Goal: Feedback & Contribution: Submit feedback/report problem

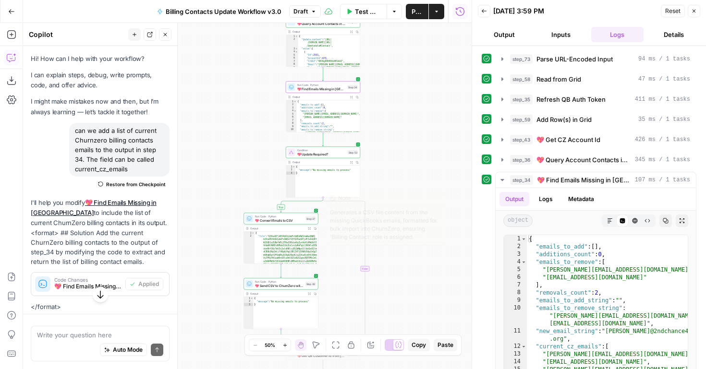
scroll to position [121, 0]
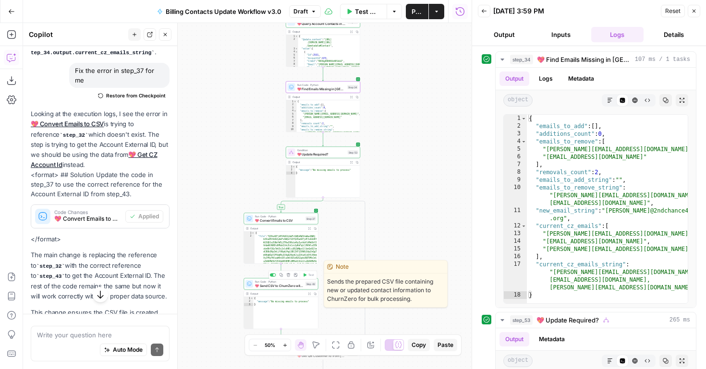
click at [286, 287] on span "💖 Send CSV to ChurnZero with Python" at bounding box center [279, 285] width 48 height 5
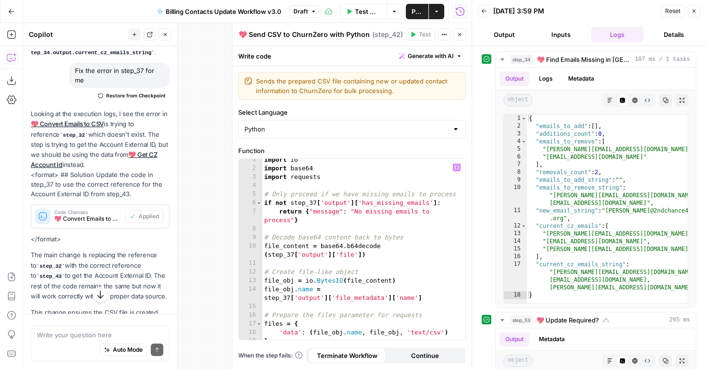
scroll to position [8, 0]
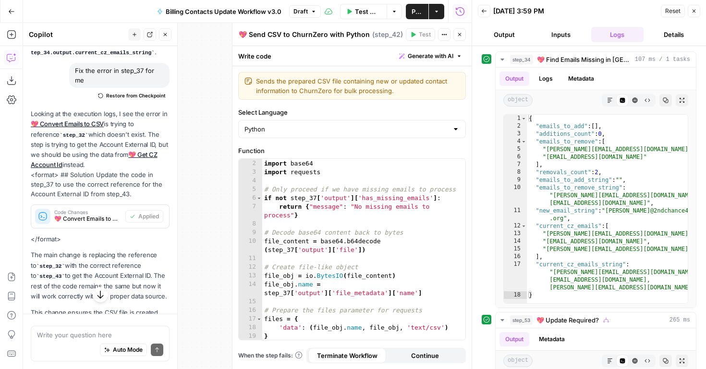
click at [203, 261] on div "true true false true false false Workflow Set Inputs Inputs Run Code · Python P…" at bounding box center [247, 196] width 448 height 346
click at [462, 34] on button "Close" at bounding box center [459, 34] width 12 height 12
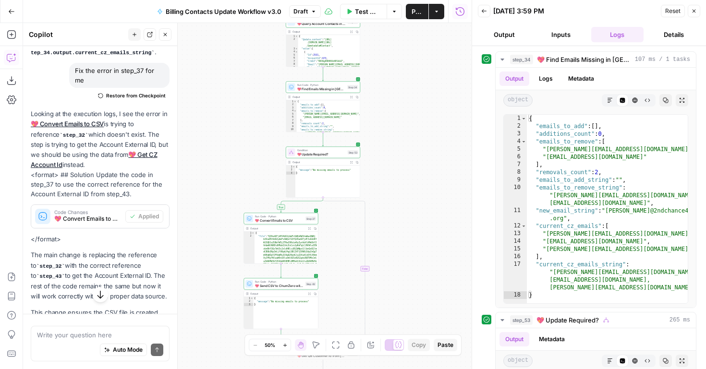
click at [696, 15] on button "Close" at bounding box center [694, 11] width 12 height 12
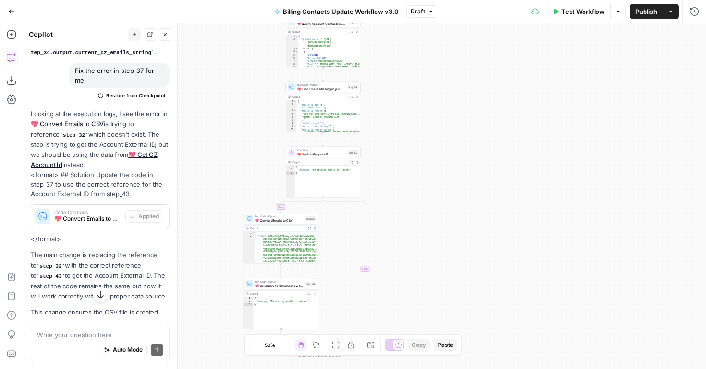
click at [286, 348] on icon "button" at bounding box center [284, 345] width 5 height 5
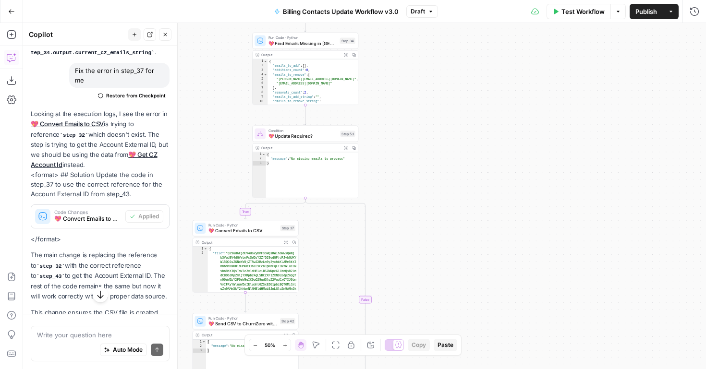
click at [286, 348] on icon "button" at bounding box center [284, 345] width 5 height 5
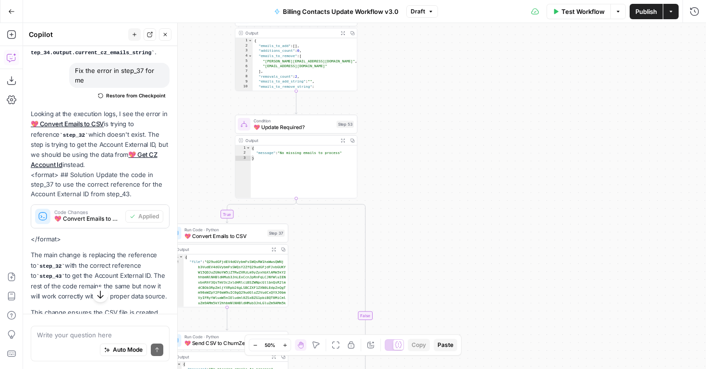
click at [286, 348] on icon "button" at bounding box center [284, 345] width 5 height 5
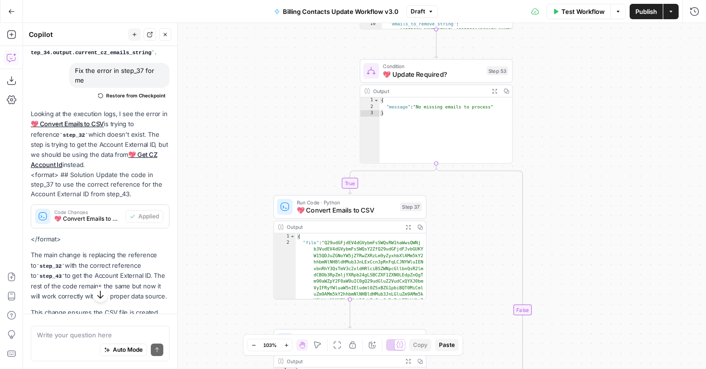
drag, startPoint x: 458, startPoint y: 242, endPoint x: 618, endPoint y: 203, distance: 165.0
click at [618, 203] on div "true true false true false false Workflow Set Inputs Inputs Run Code · Python P…" at bounding box center [364, 196] width 683 height 346
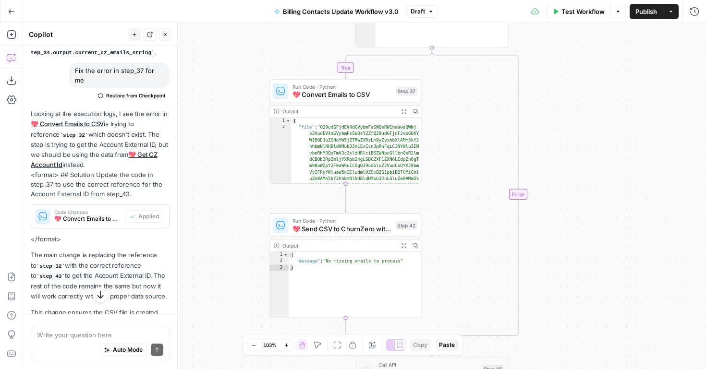
drag, startPoint x: 472, startPoint y: 231, endPoint x: 466, endPoint y: 118, distance: 113.0
click at [466, 118] on div "true true false true false false Workflow Set Inputs Inputs Run Code · Python P…" at bounding box center [364, 196] width 683 height 346
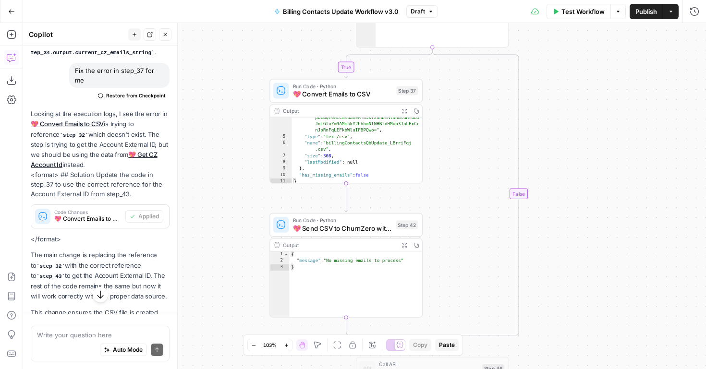
scroll to position [141, 0]
click at [404, 242] on button "Expand Output" at bounding box center [404, 245] width 12 height 12
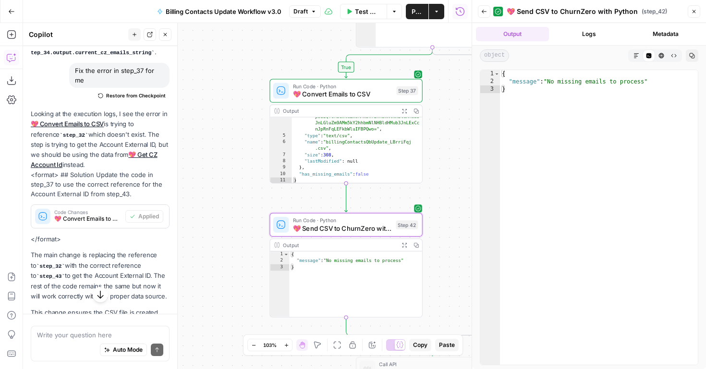
click at [369, 235] on div "Run Code · Python 💖 Send CSV to ChurnZero with Python Step 42 Copy step Delete …" at bounding box center [345, 225] width 153 height 24
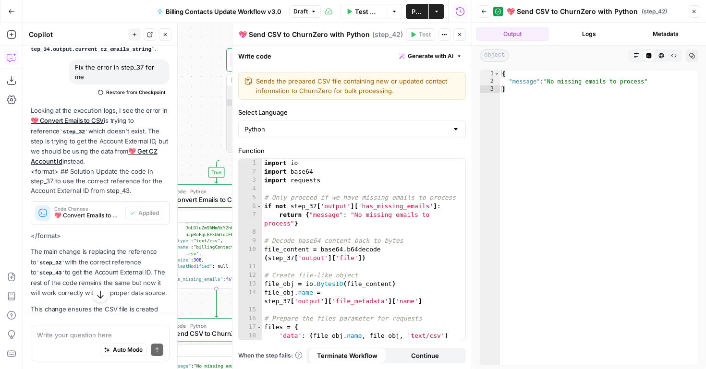
scroll to position [435, 0]
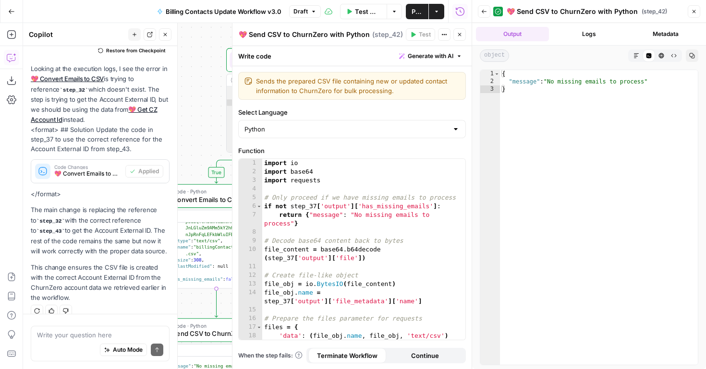
click at [71, 342] on div "Auto Mode Send" at bounding box center [100, 350] width 126 height 21
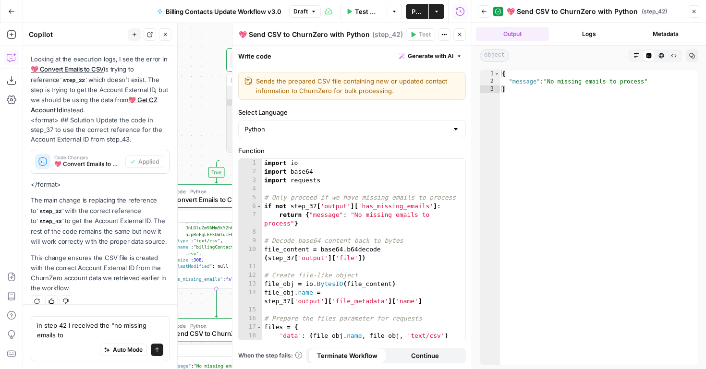
click at [35, 326] on div "in step 42 I received the "no missing emails to in step 42 I received the "no m…" at bounding box center [100, 338] width 139 height 45
drag, startPoint x: 69, startPoint y: 331, endPoint x: 31, endPoint y: 312, distance: 41.9
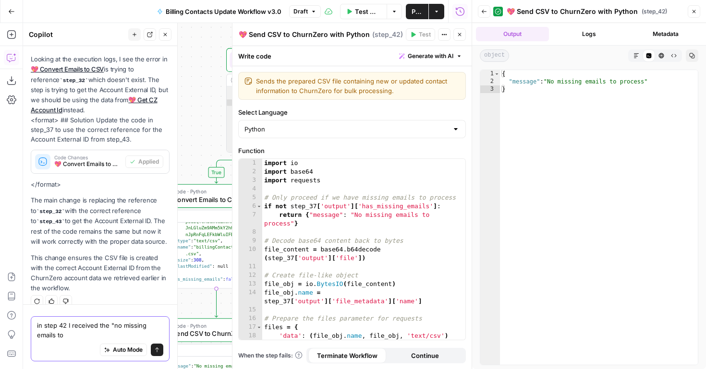
click at [31, 312] on div "in step 42 I received the "no missing emails to in step 42 I received the "no m…" at bounding box center [100, 336] width 154 height 65
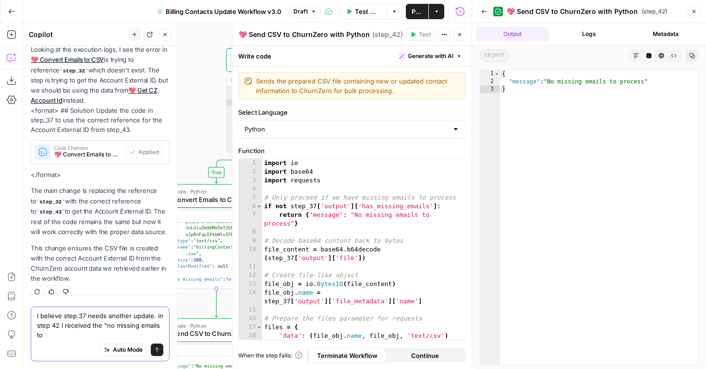
click at [43, 334] on textarea "I believe step 37 needs another update. in step 42 I received the "no missing e…" at bounding box center [100, 325] width 126 height 29
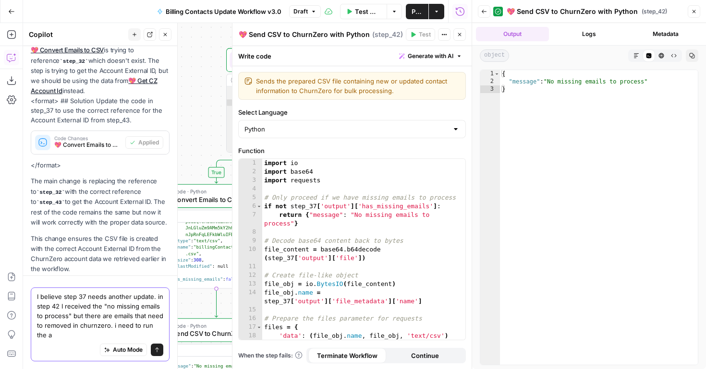
scroll to position [473, 0]
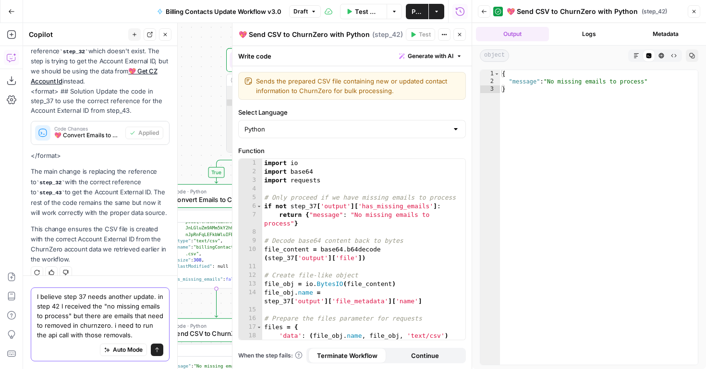
click at [66, 333] on textarea "I believe step 37 needs another update. in step 42 I received the "no missing e…" at bounding box center [100, 316] width 126 height 48
type textarea "I believe step 37 needs another update. in step 42 I received the "no missing e…"
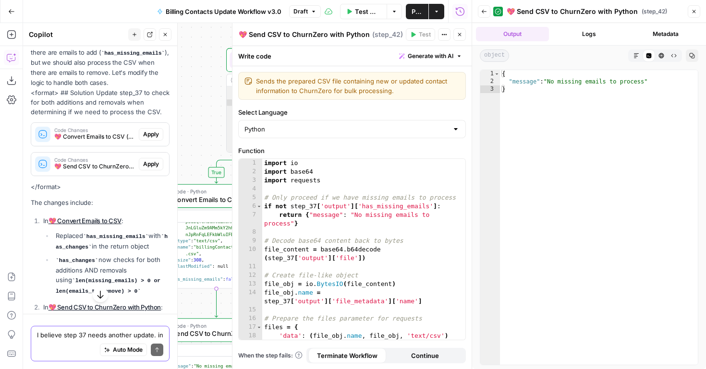
scroll to position [800, 0]
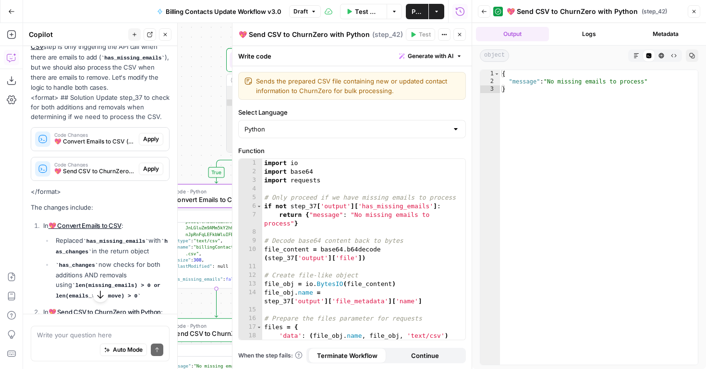
click at [151, 135] on span "Apply" at bounding box center [151, 139] width 16 height 9
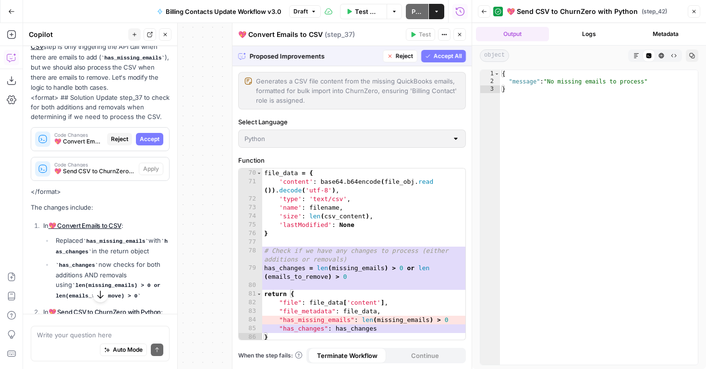
scroll to position [702, 0]
click at [449, 60] on span "Accept All" at bounding box center [448, 56] width 28 height 9
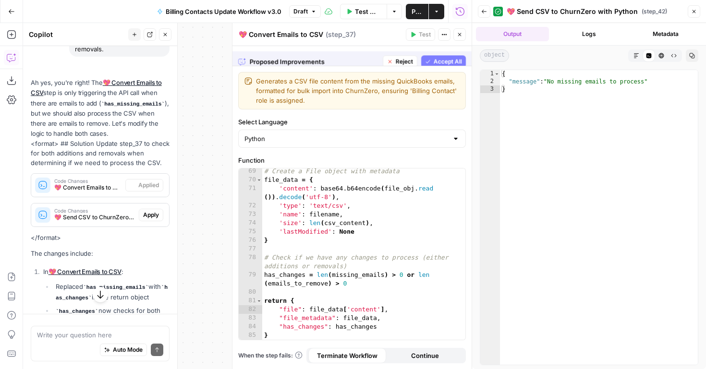
scroll to position [693, 0]
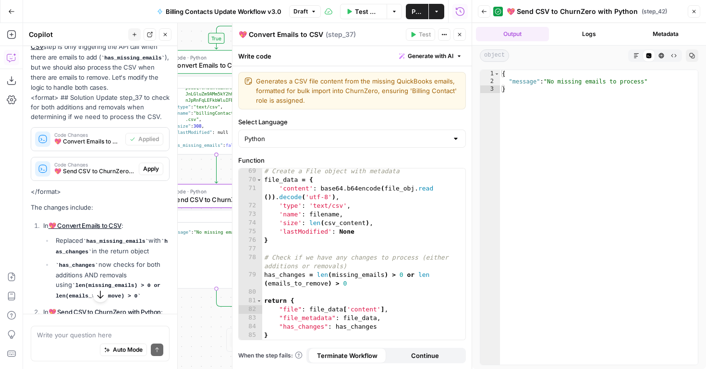
click at [119, 162] on span "Code Changes" at bounding box center [94, 164] width 81 height 5
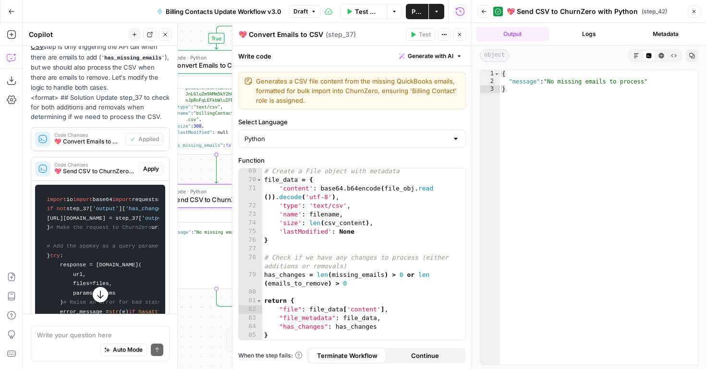
click at [145, 165] on span "Apply" at bounding box center [151, 169] width 16 height 9
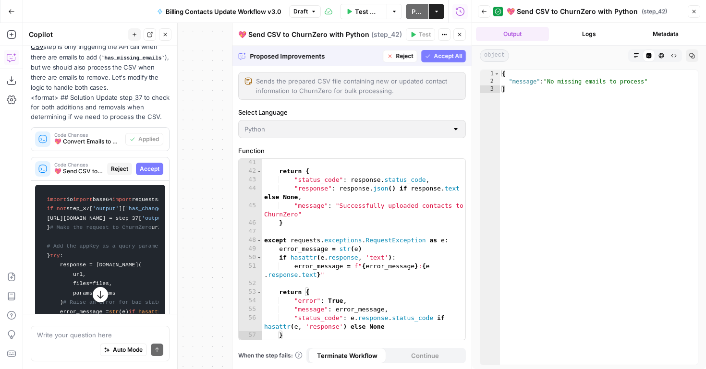
scroll to position [381, 0]
click at [449, 54] on span "Accept All" at bounding box center [448, 56] width 28 height 9
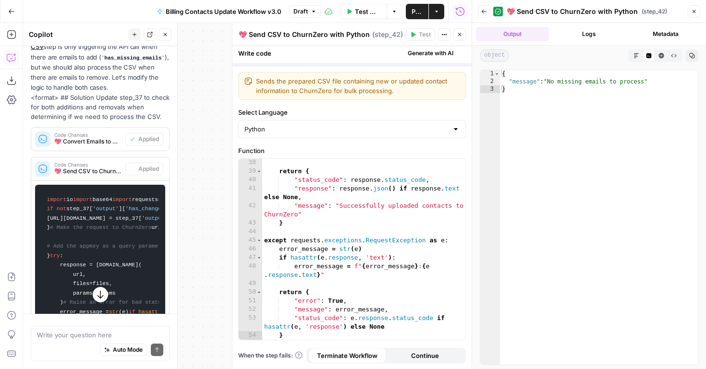
scroll to position [346, 0]
click at [355, 17] on button "Test Workflow" at bounding box center [363, 11] width 47 height 15
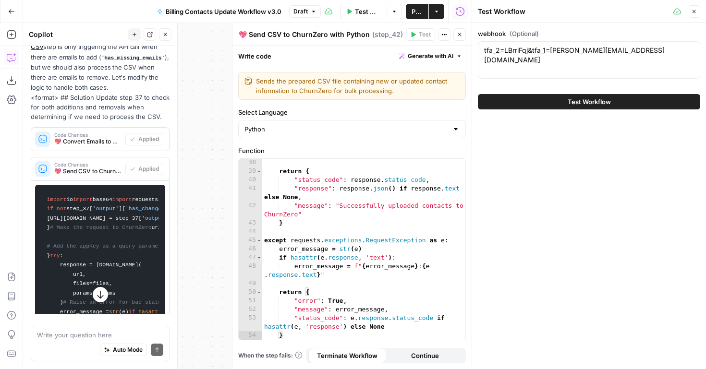
click at [518, 100] on button "Test Workflow" at bounding box center [589, 101] width 222 height 15
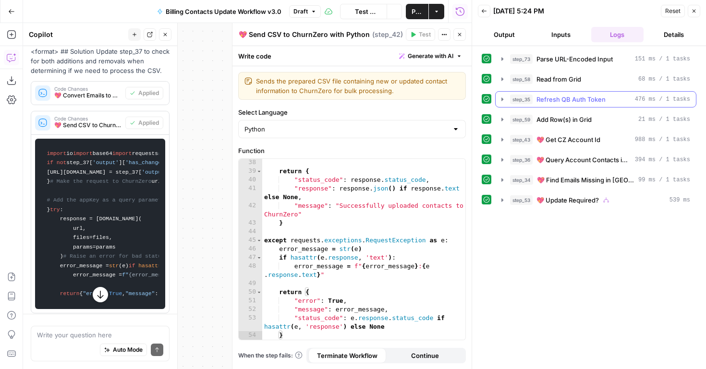
scroll to position [816, 0]
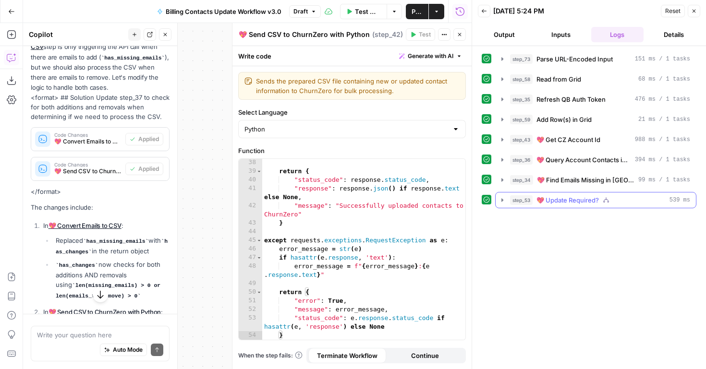
click at [500, 205] on button "step_53 💖 Update Required? 539 ms" at bounding box center [596, 200] width 200 height 15
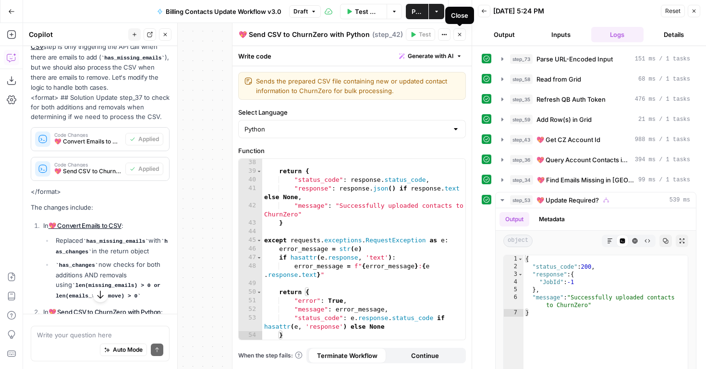
click at [459, 34] on icon "button" at bounding box center [459, 34] width 3 height 3
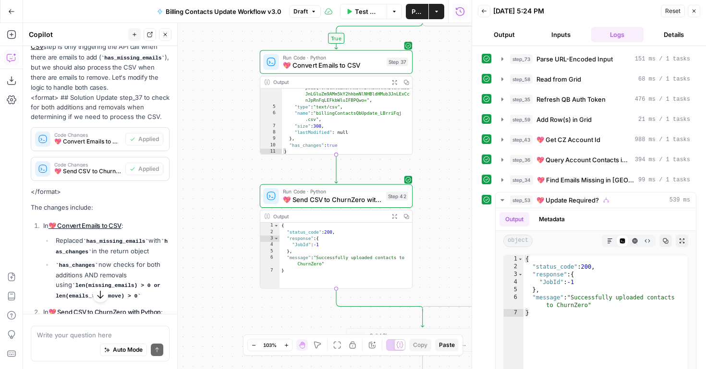
click at [482, 10] on icon "button" at bounding box center [484, 11] width 6 height 6
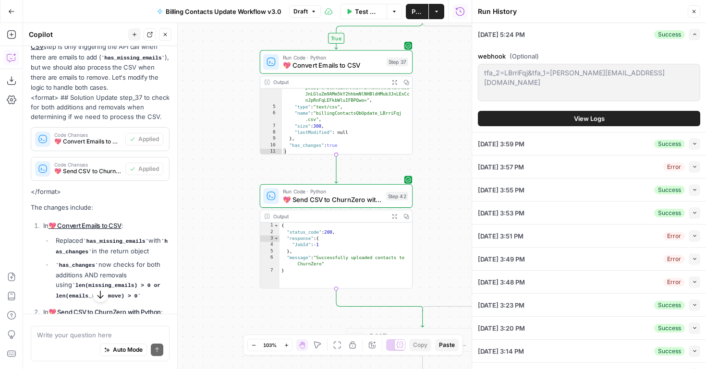
click at [697, 11] on button "Close" at bounding box center [694, 11] width 12 height 12
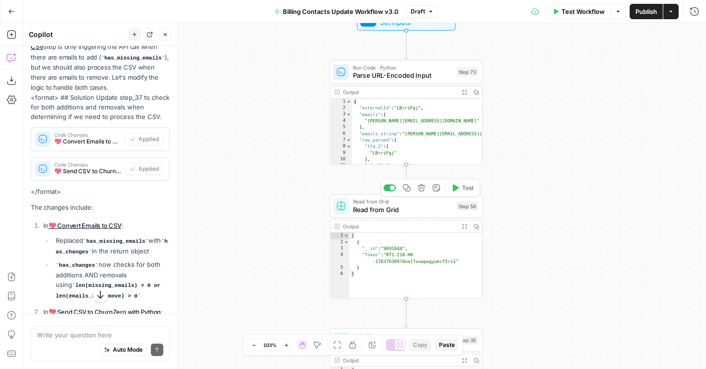
click at [390, 189] on div at bounding box center [392, 187] width 5 height 5
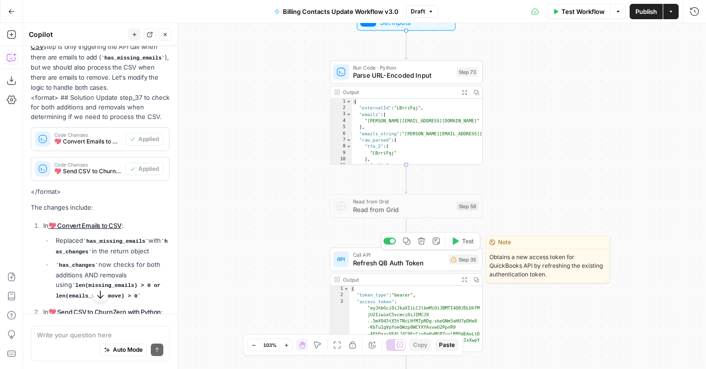
click at [391, 240] on div at bounding box center [392, 241] width 5 height 5
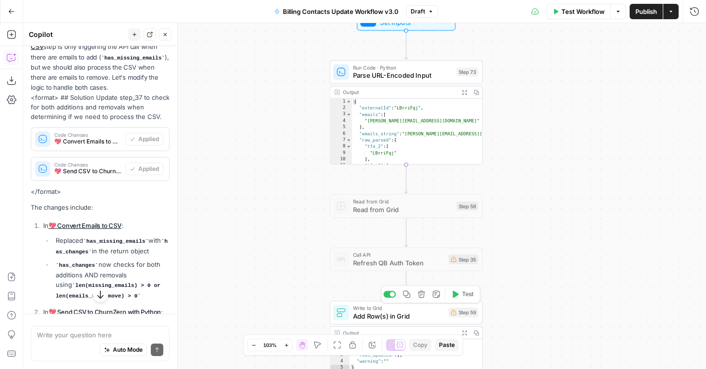
click at [391, 294] on div at bounding box center [392, 294] width 5 height 5
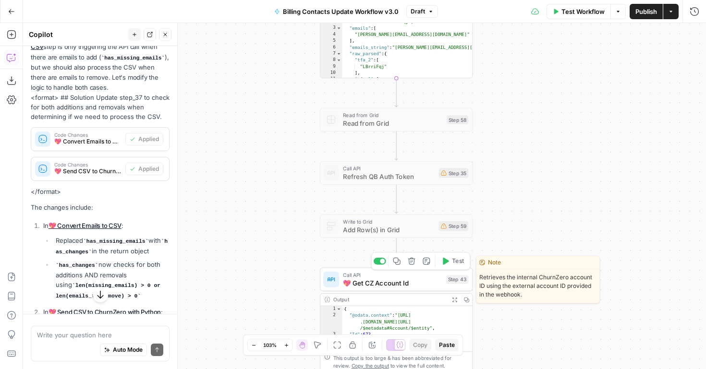
click at [379, 262] on div at bounding box center [380, 261] width 12 height 7
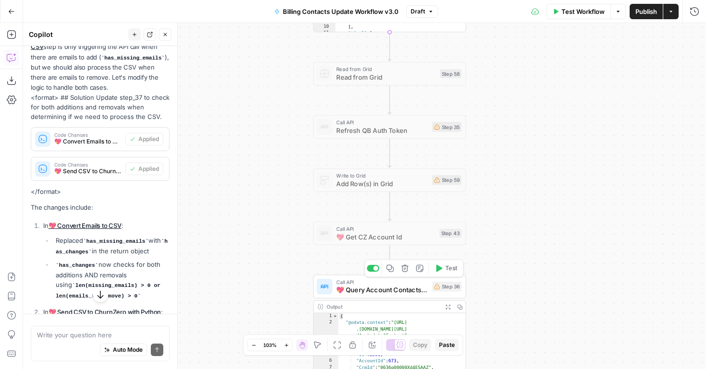
click at [371, 270] on div at bounding box center [373, 268] width 12 height 7
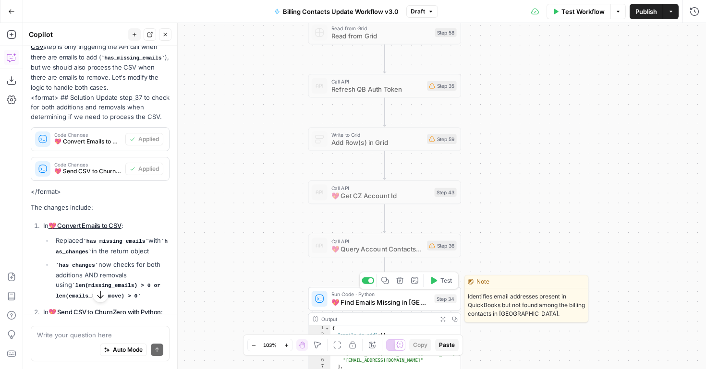
click at [365, 283] on div at bounding box center [368, 280] width 12 height 7
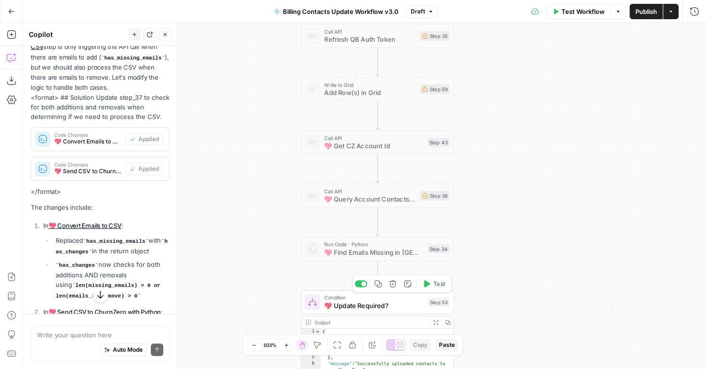
click at [360, 282] on div at bounding box center [361, 283] width 12 height 7
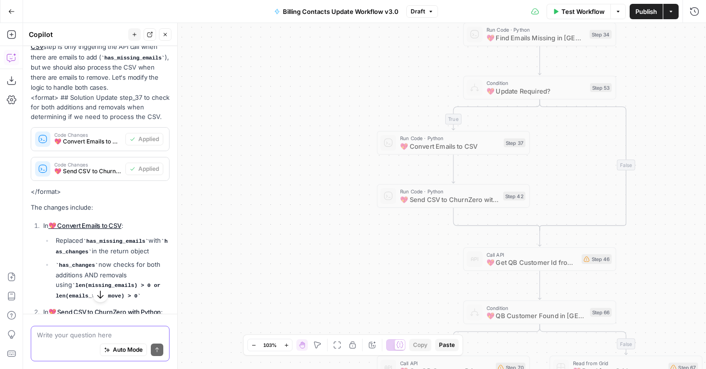
click at [39, 334] on textarea at bounding box center [100, 335] width 126 height 10
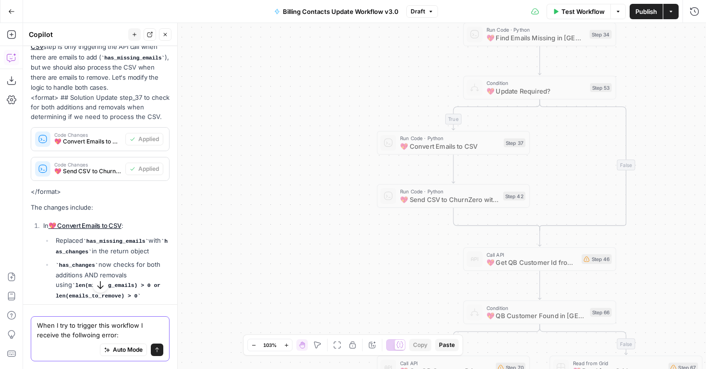
paste textarea "Client error: `POST https://[DOMAIN_NAME]/public_api/airops_apps/f56264bb-06a8-…"
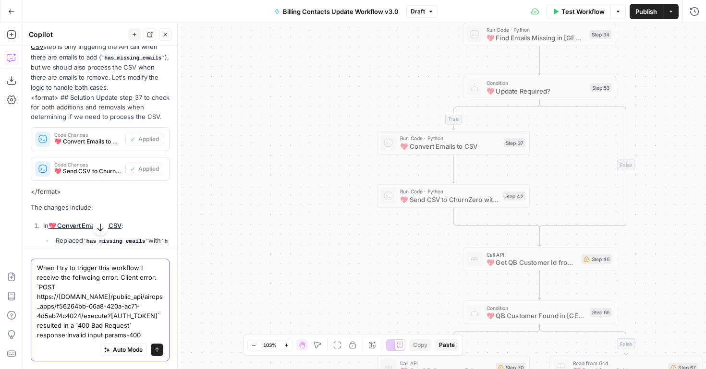
click at [85, 263] on textarea "When I try to trigger this workflow I receive the follwoing error: Client error…" at bounding box center [100, 301] width 126 height 77
click at [114, 263] on textarea "When I try to trigger this workflow I receive the following error: Client error…" at bounding box center [100, 301] width 126 height 77
click at [122, 263] on textarea "When I try to trigger this workflow I receive the following error: Client error…" at bounding box center [100, 301] width 126 height 77
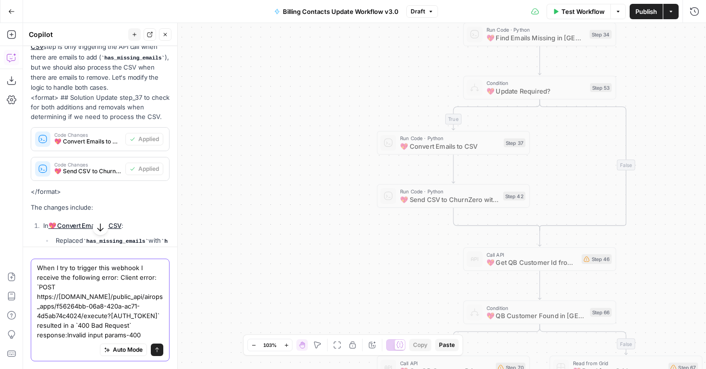
click at [143, 335] on textarea "When I try to trigger this webhook I receive the following error: Client error:…" at bounding box center [100, 301] width 126 height 77
type textarea "When I try to trigger this webhook I receive the following error: Client error:…"
click at [160, 352] on button "Send" at bounding box center [157, 350] width 12 height 12
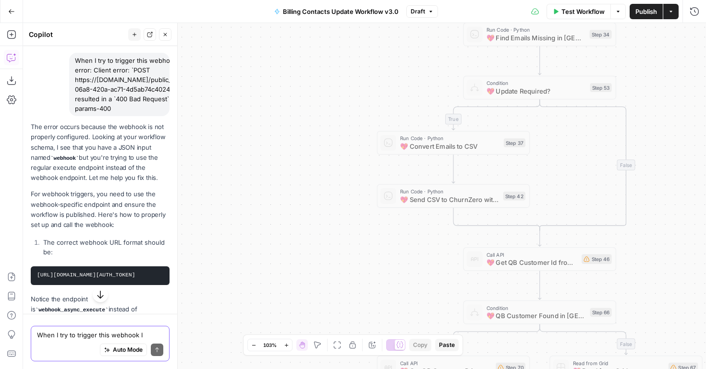
scroll to position [1223, 0]
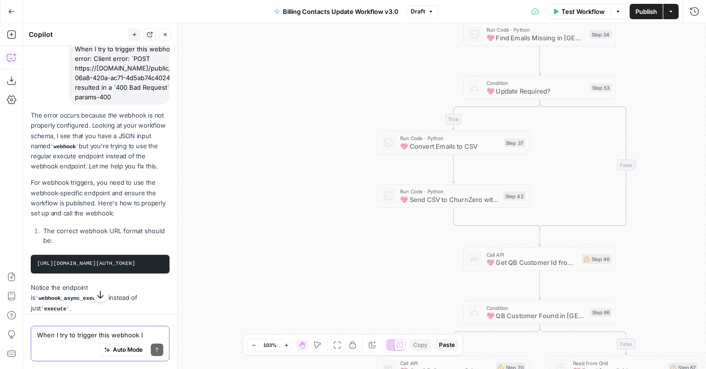
click at [128, 262] on pre "[URL][DOMAIN_NAME][AUTH_TOKEN]" at bounding box center [100, 264] width 139 height 19
copy div "[URL][DOMAIN_NAME][AUTH_TOKEN]"
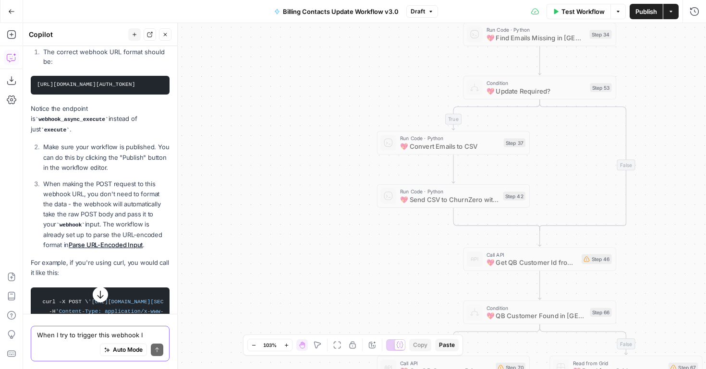
scroll to position [1403, 0]
click at [654, 16] on button "Publish" at bounding box center [645, 11] width 33 height 15
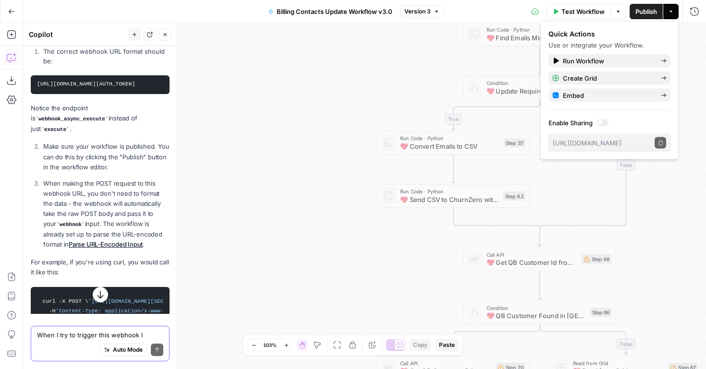
scroll to position [1558, 0]
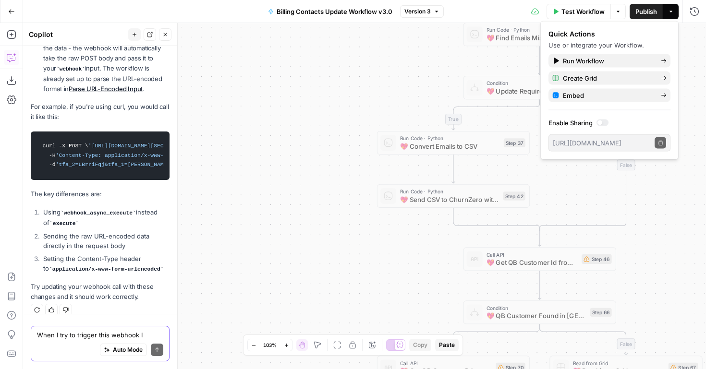
click at [59, 343] on div "Auto Mode Send" at bounding box center [100, 350] width 126 height 21
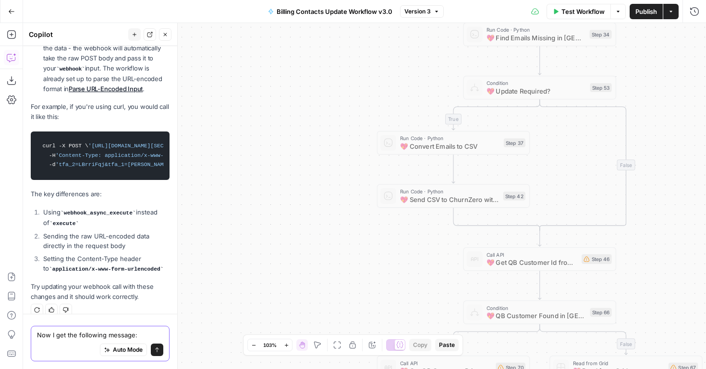
paste textarea "Client error: `POST https://[DOMAIN_NAME]/public_api/airops_apps/f56264bb-06a8-…"
type textarea "Now I get the following message: Client error: `POST https://[DOMAIN_NAME]/publ…"
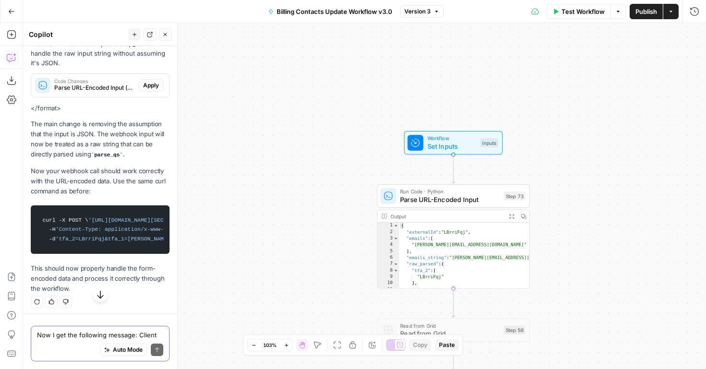
scroll to position [1948, 0]
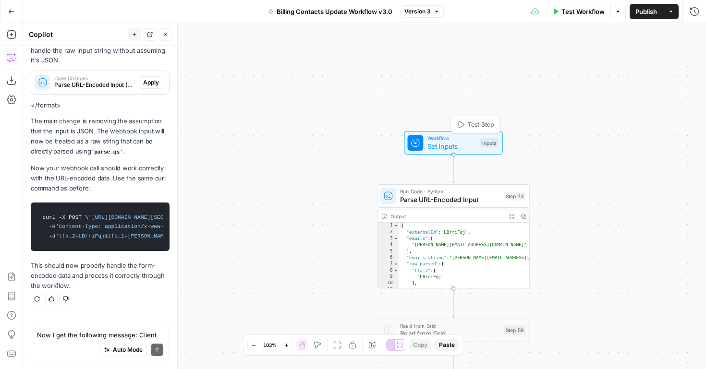
click at [463, 137] on span "Workflow" at bounding box center [451, 138] width 49 height 8
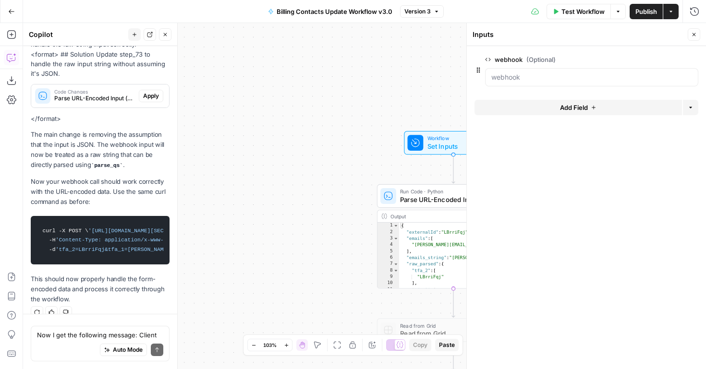
scroll to position [1978, 0]
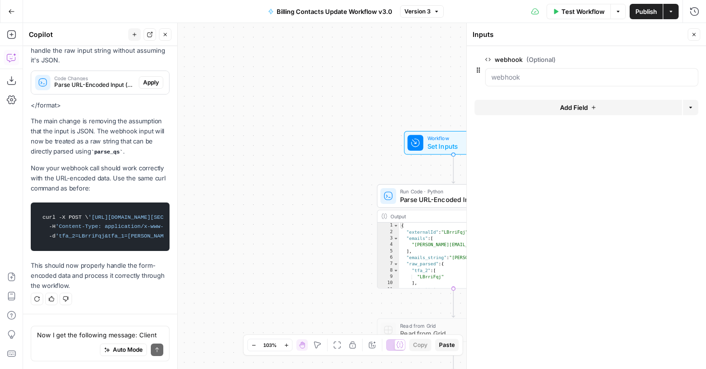
click at [659, 61] on span "edit field" at bounding box center [662, 60] width 21 height 8
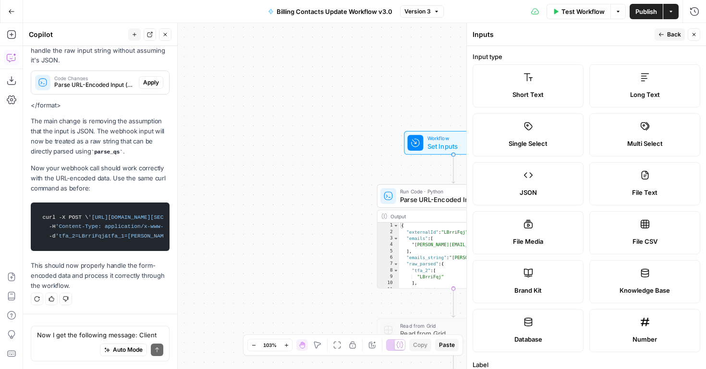
click at [539, 100] on label "Short Text" at bounding box center [527, 85] width 111 height 43
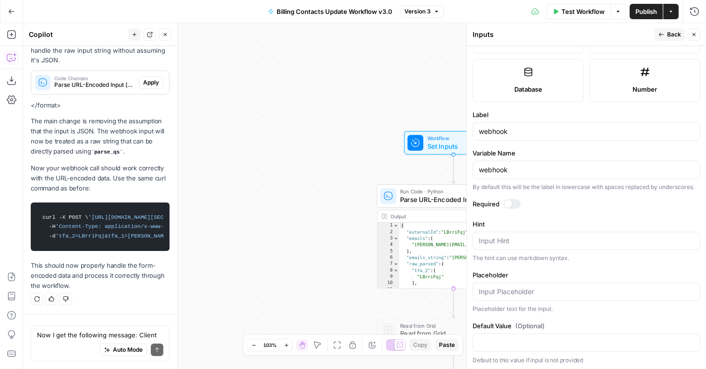
scroll to position [252, 0]
click at [512, 203] on div at bounding box center [511, 203] width 17 height 10
click at [668, 37] on span "Back" at bounding box center [674, 34] width 14 height 9
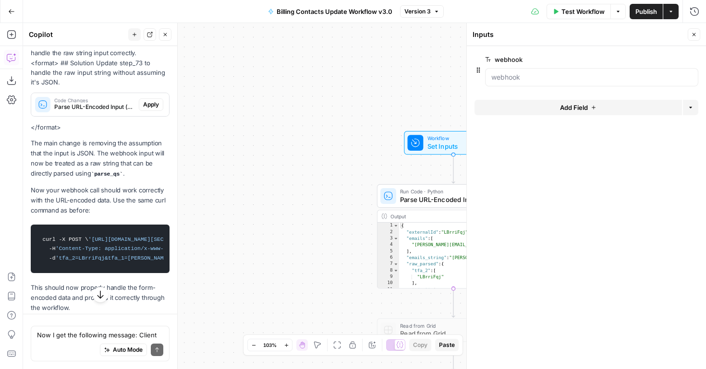
scroll to position [1938, 0]
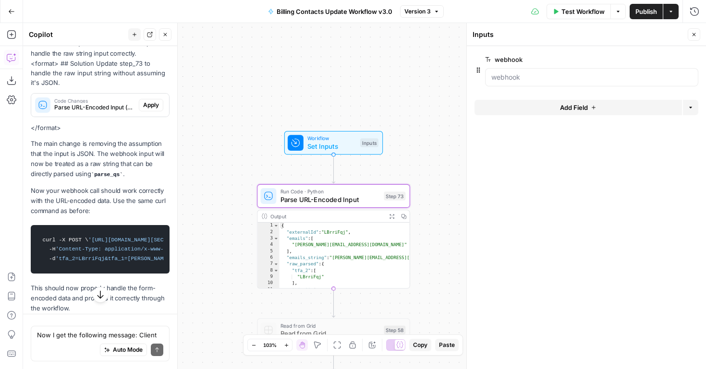
click at [155, 109] on span "Apply" at bounding box center [151, 105] width 16 height 9
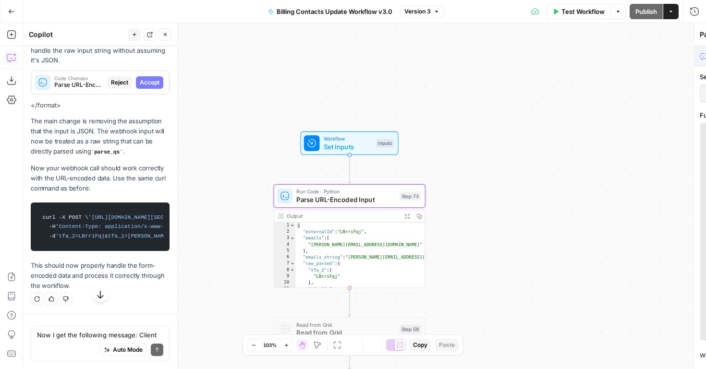
scroll to position [1862, 0]
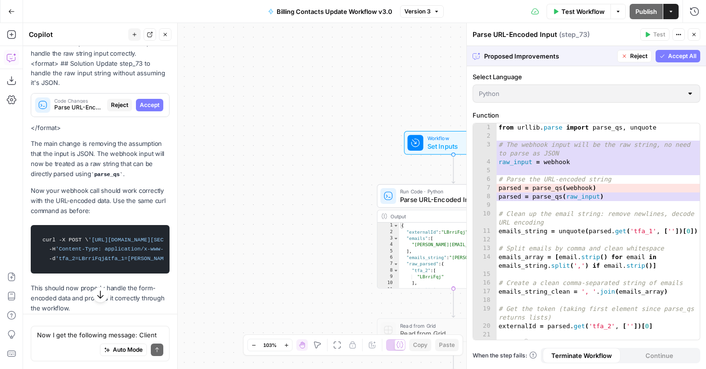
click at [437, 150] on span "Set Inputs" at bounding box center [451, 146] width 49 height 10
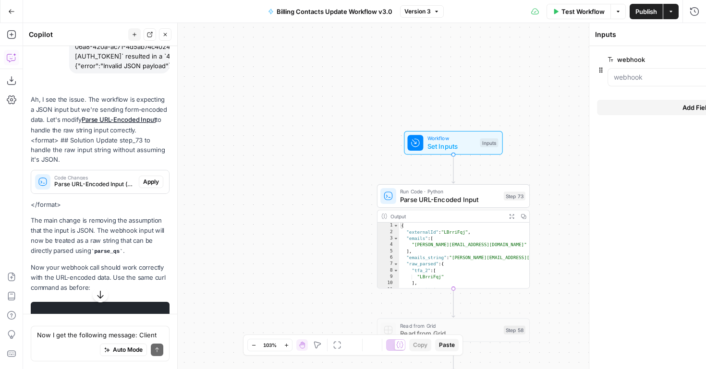
scroll to position [1938, 0]
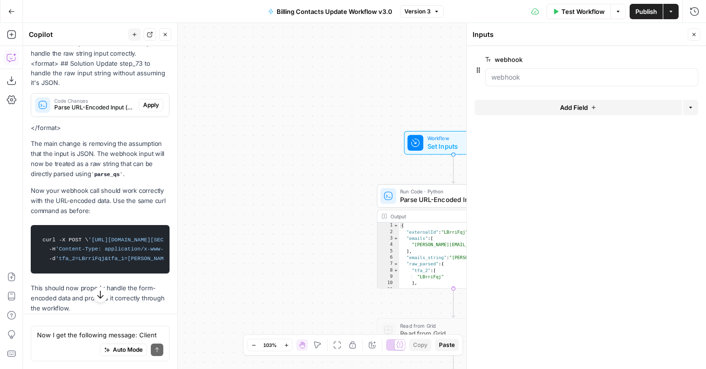
click at [664, 59] on span "edit field" at bounding box center [662, 60] width 21 height 8
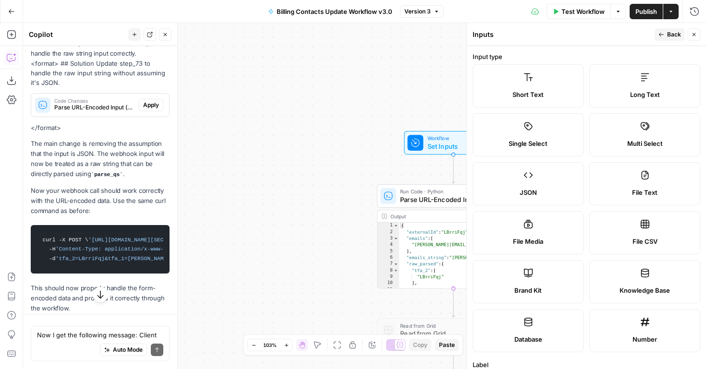
click at [542, 185] on label "JSON" at bounding box center [527, 183] width 111 height 43
click at [666, 34] on button "Back" at bounding box center [669, 34] width 30 height 12
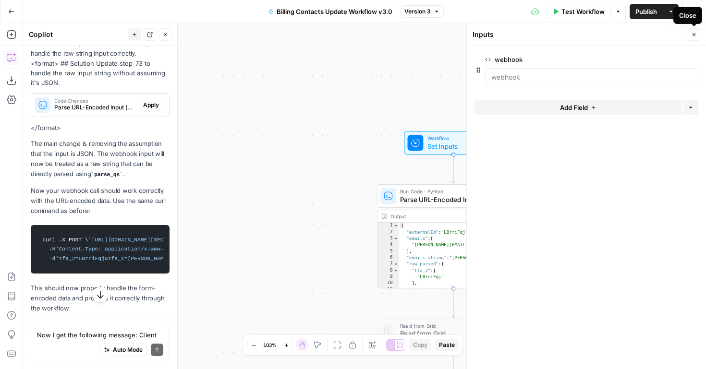
click at [694, 38] on button "Close" at bounding box center [694, 34] width 12 height 12
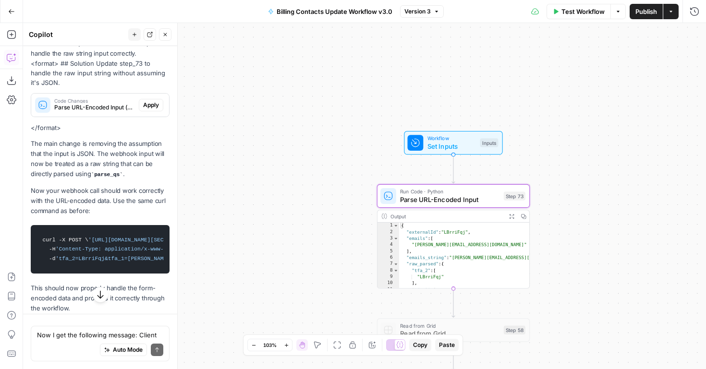
click at [146, 109] on span "Apply" at bounding box center [151, 105] width 16 height 9
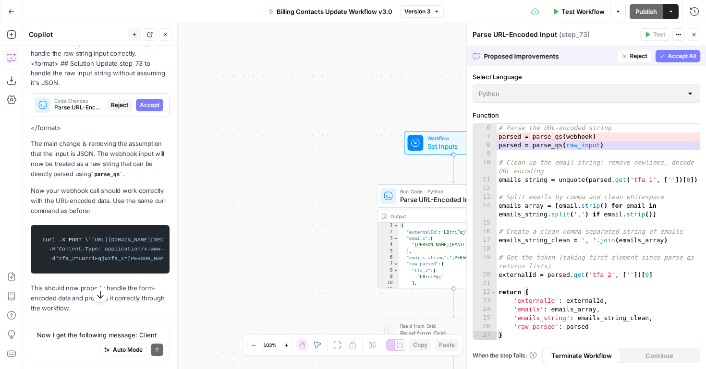
scroll to position [0, 0]
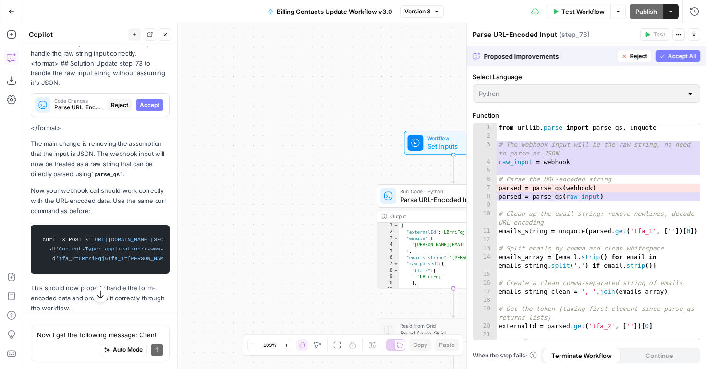
click at [672, 53] on span "Accept All" at bounding box center [682, 56] width 28 height 9
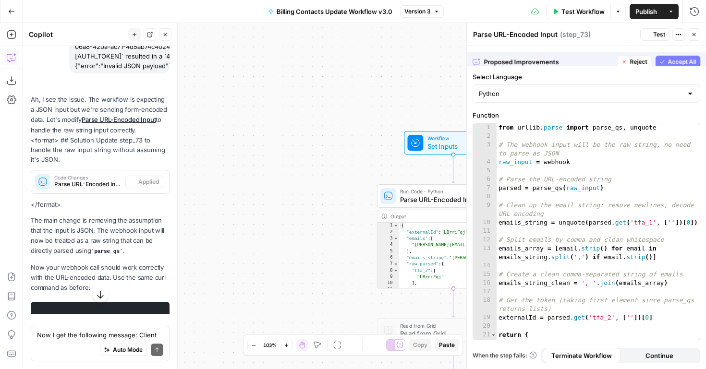
scroll to position [1938, 0]
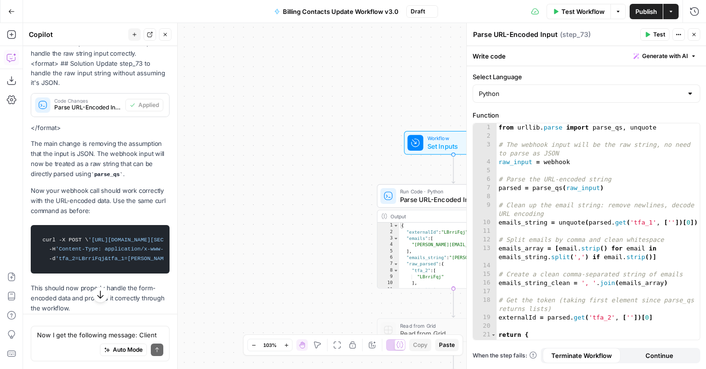
click at [646, 14] on span "Publish" at bounding box center [646, 12] width 22 height 10
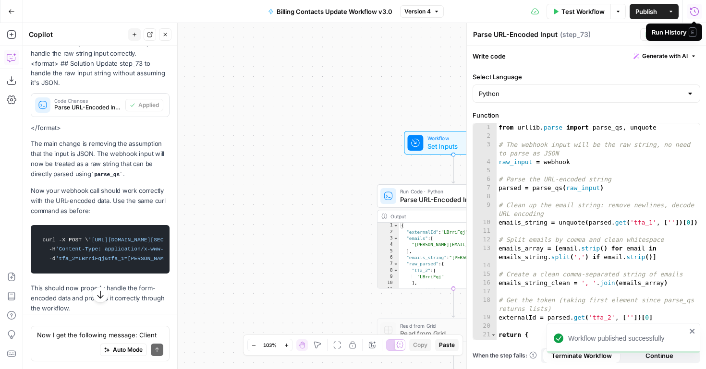
click at [693, 10] on icon "button" at bounding box center [695, 12] width 10 height 10
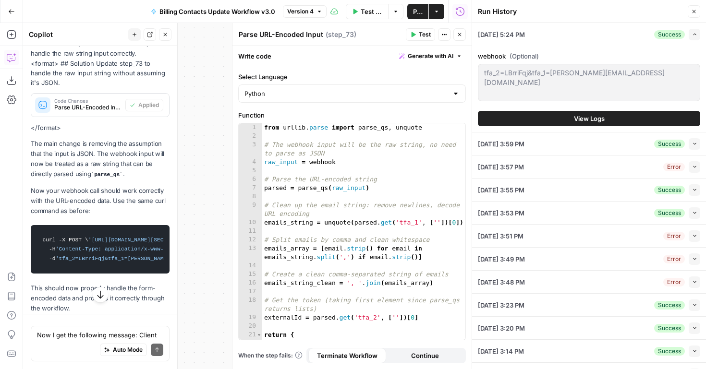
click at [689, 10] on button "Close" at bounding box center [694, 11] width 12 height 12
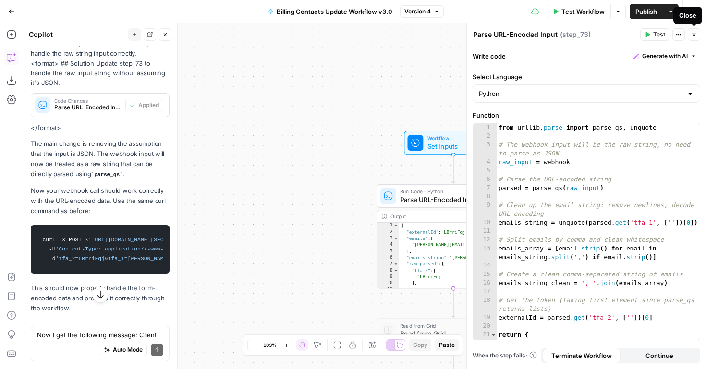
click at [696, 35] on icon "button" at bounding box center [694, 35] width 6 height 6
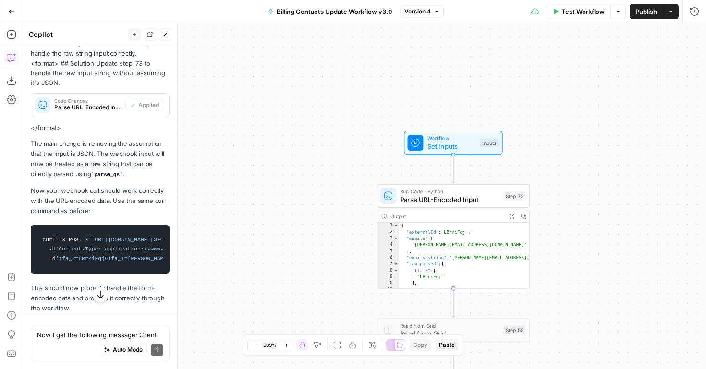
click at [457, 142] on span "Set Inputs" at bounding box center [451, 146] width 49 height 10
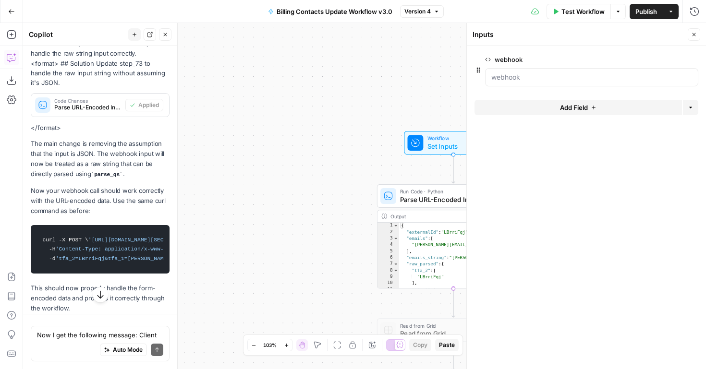
click at [659, 61] on span "edit field" at bounding box center [662, 60] width 21 height 8
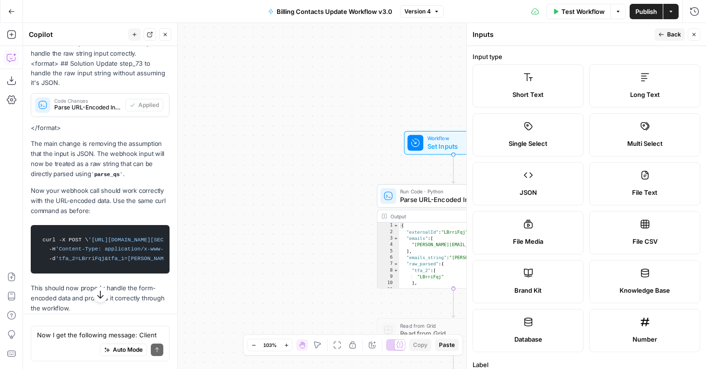
click at [505, 88] on label "Short Text" at bounding box center [527, 85] width 111 height 43
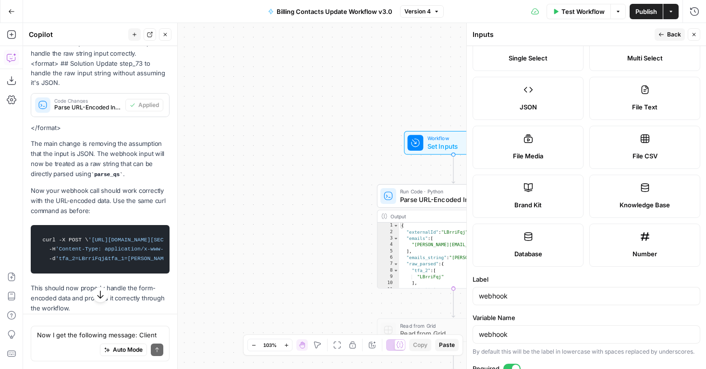
scroll to position [0, 0]
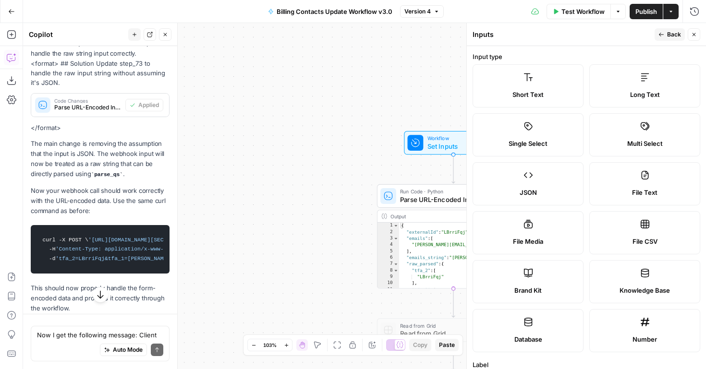
click at [671, 32] on span "Back" at bounding box center [674, 34] width 14 height 9
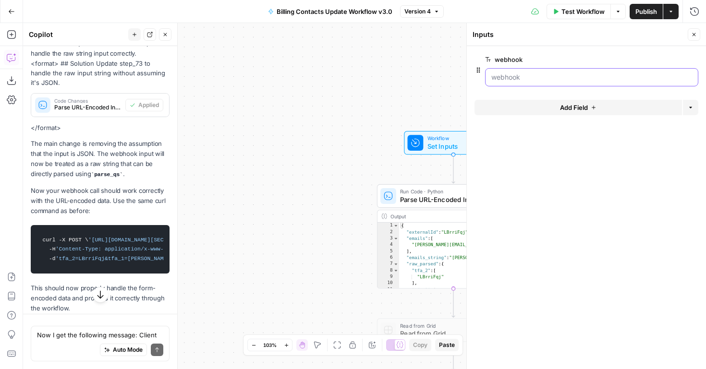
click at [524, 75] on input "webhook" at bounding box center [591, 78] width 201 height 10
click at [642, 7] on span "Publish" at bounding box center [646, 12] width 22 height 10
click at [117, 333] on textarea "Now I get the following message: Client error: `POST https://[DOMAIN_NAME]/publ…" at bounding box center [100, 335] width 126 height 10
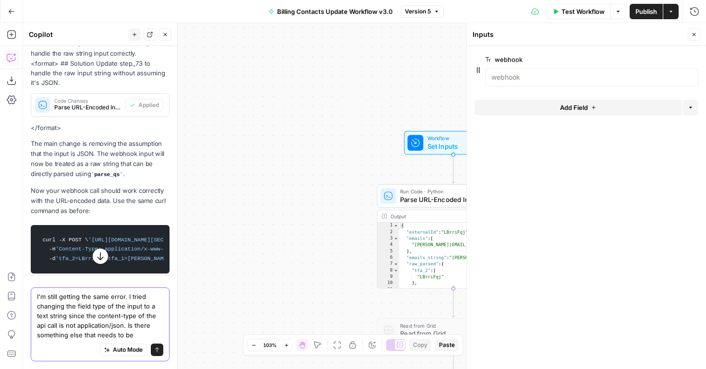
drag, startPoint x: 134, startPoint y: 326, endPoint x: 148, endPoint y: 335, distance: 16.2
click at [148, 335] on textarea "I'm still getting the same error. I tried changing the field type of the input …" at bounding box center [100, 316] width 126 height 48
type textarea "I'm still getting the same error. I tried changing the field type of the input …"
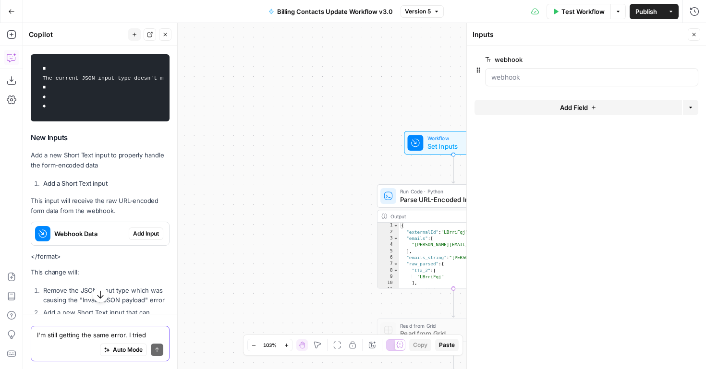
scroll to position [2399, 0]
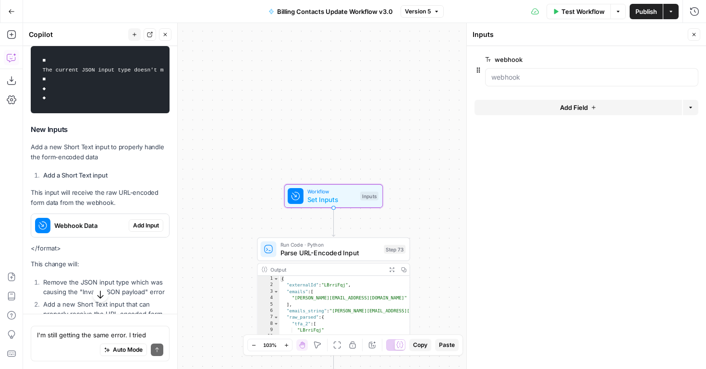
click at [141, 230] on span "Add Input" at bounding box center [146, 225] width 26 height 9
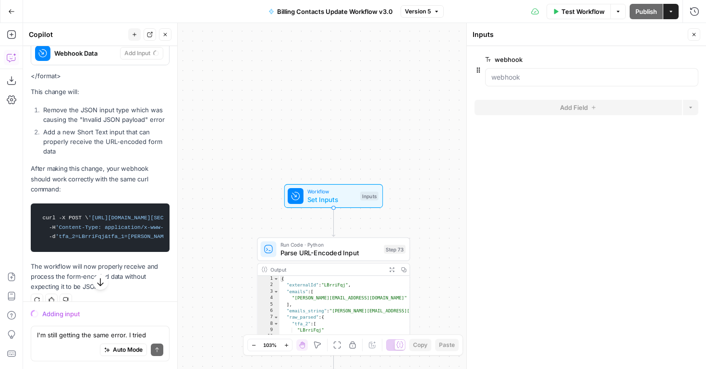
scroll to position [2524, 0]
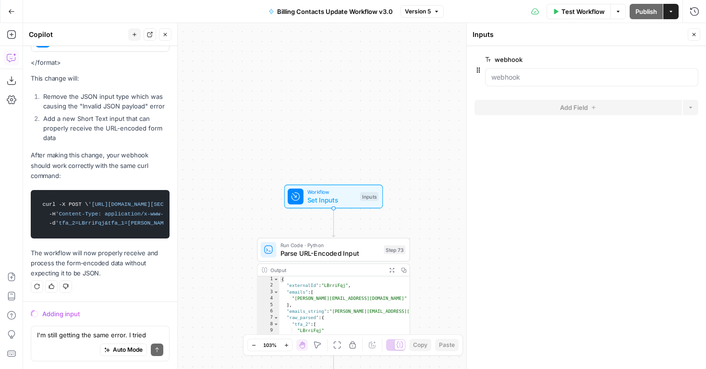
click at [338, 188] on span "Workflow" at bounding box center [331, 192] width 49 height 8
click at [332, 193] on span "Workflow" at bounding box center [331, 192] width 49 height 8
click at [80, 339] on textarea "I'm still getting the same error. I tried changing the field type of the input …" at bounding box center [100, 335] width 126 height 10
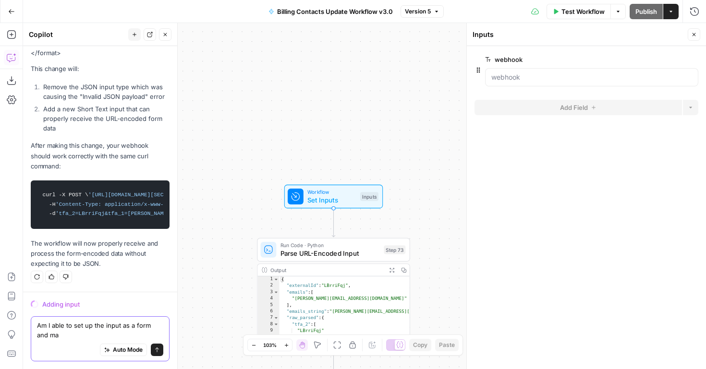
scroll to position [2534, 0]
click at [37, 326] on textarea "Am I able to set up the input as a form and map" at bounding box center [100, 330] width 126 height 19
click at [145, 335] on textarea "I'm still getting the same error. Am I able to set up the input as a form and m…" at bounding box center [100, 330] width 126 height 19
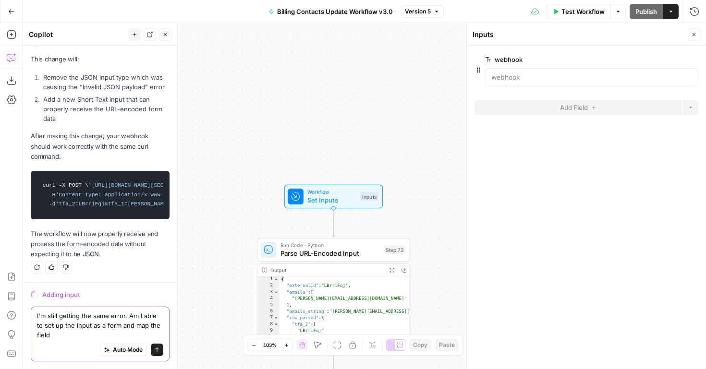
scroll to position [2543, 0]
type textarea "I'm still getting the same error. Am I able to set up the input as a form and m…"
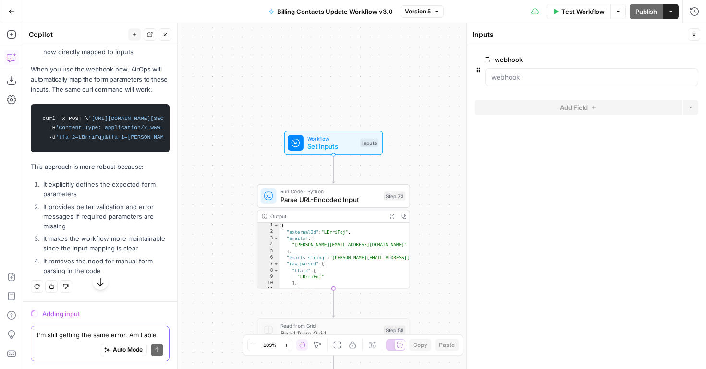
scroll to position [3228, 0]
click at [79, 334] on textarea "I'm still getting the same error. Am I able to set up the input as a form and m…" at bounding box center [100, 335] width 126 height 10
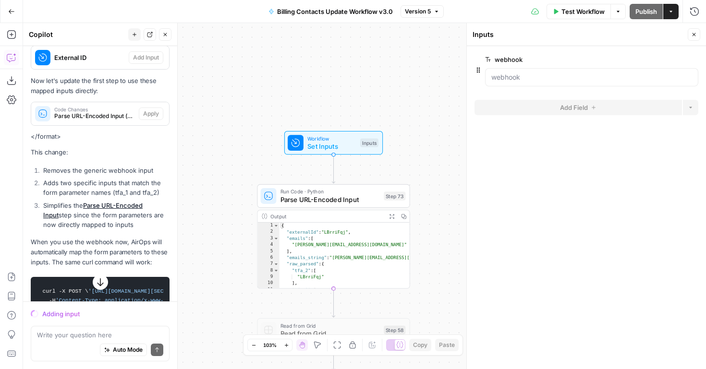
scroll to position [3008, 0]
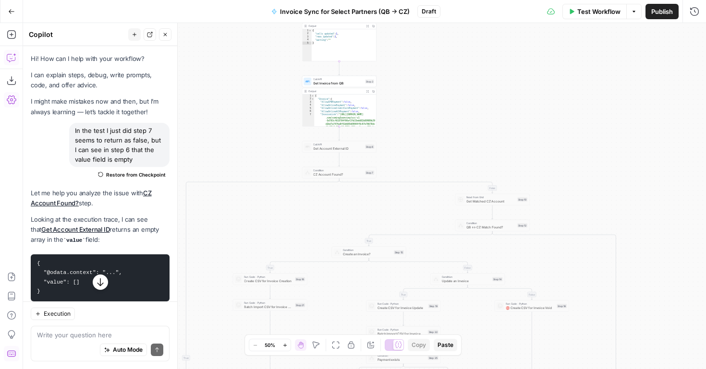
scroll to position [1855, 0]
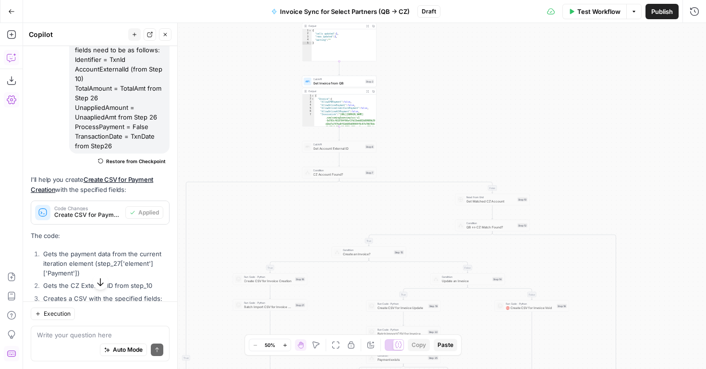
click at [275, 14] on icon "button" at bounding box center [274, 12] width 6 height 6
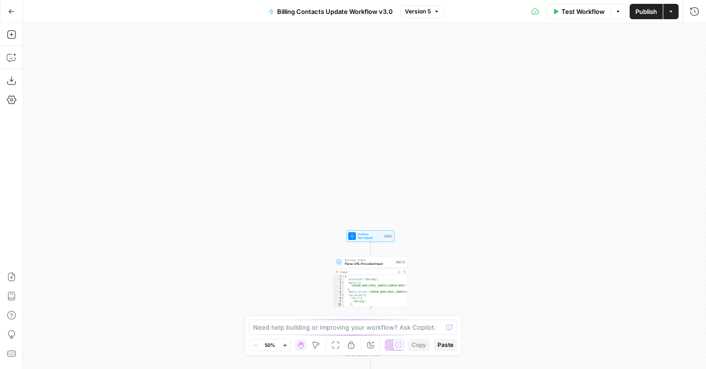
click at [369, 236] on span "Set Inputs" at bounding box center [370, 238] width 24 height 5
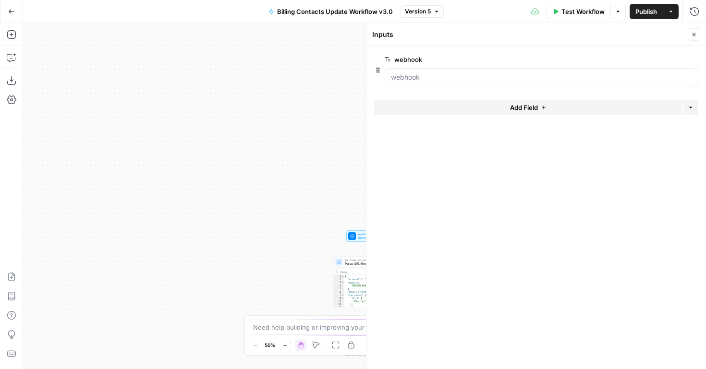
click at [510, 106] on span "Add Field" at bounding box center [524, 108] width 28 height 10
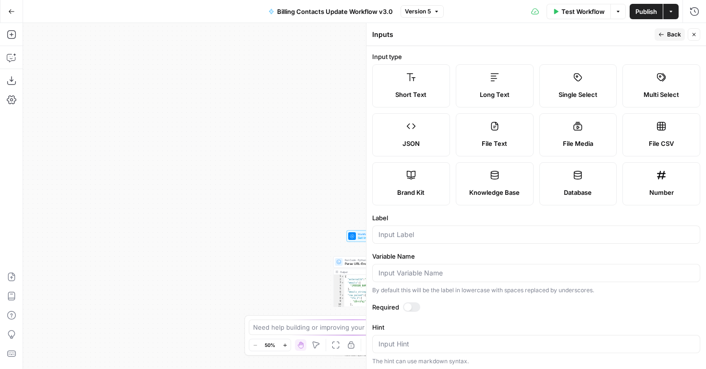
click at [430, 88] on label "Short Text" at bounding box center [411, 85] width 78 height 43
click at [428, 234] on input "Label" at bounding box center [535, 235] width 315 height 10
type input "emails"
click at [415, 306] on div at bounding box center [411, 308] width 17 height 10
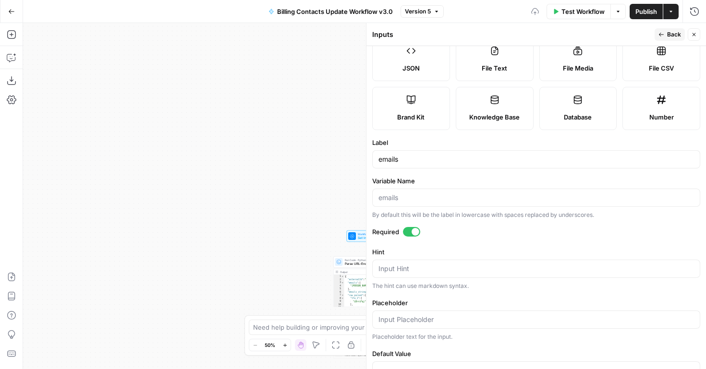
scroll to position [105, 0]
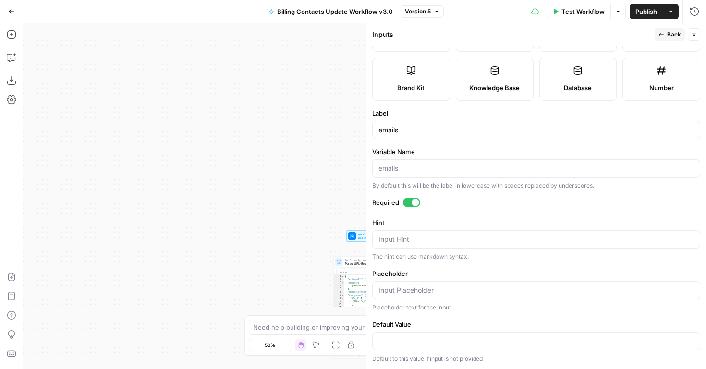
click at [675, 36] on span "Back" at bounding box center [674, 34] width 14 height 9
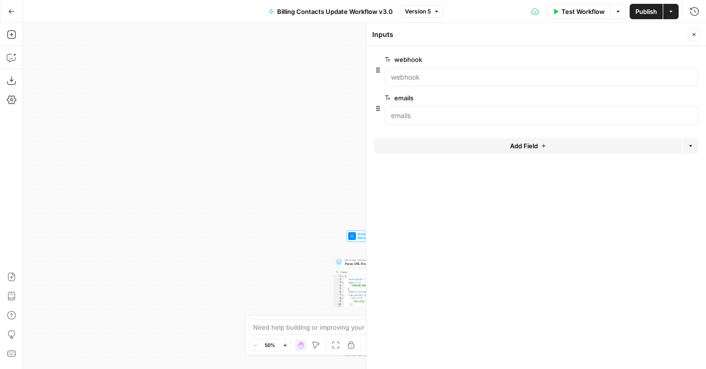
click at [668, 61] on span "edit field" at bounding box center [662, 60] width 21 height 8
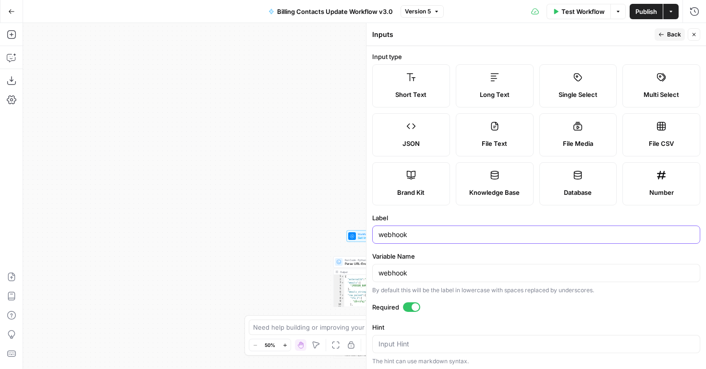
click at [395, 233] on input "webhook" at bounding box center [535, 235] width 315 height 10
type input "externalId"
click at [389, 273] on input "webhook" at bounding box center [535, 273] width 315 height 10
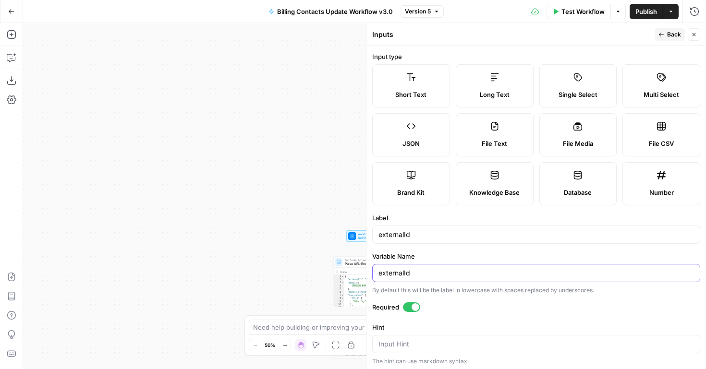
type input "externalId"
click at [674, 31] on span "Back" at bounding box center [674, 34] width 14 height 9
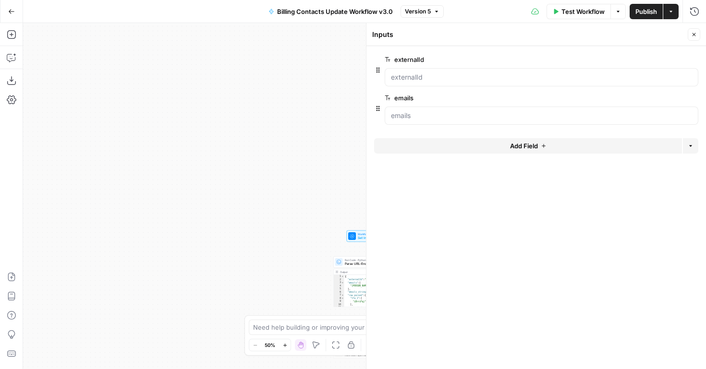
click at [644, 10] on span "Publish" at bounding box center [646, 12] width 22 height 10
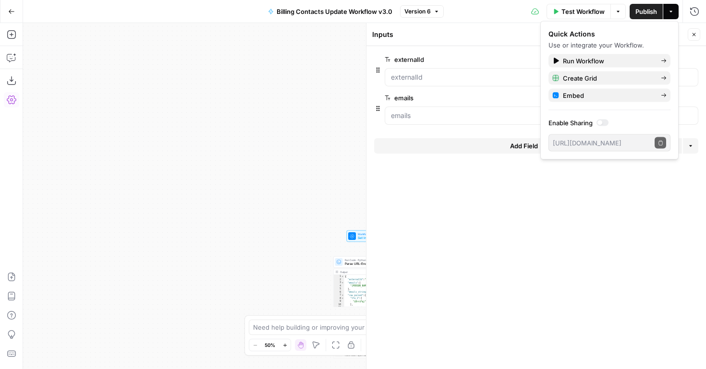
click at [694, 38] on button "Close" at bounding box center [694, 34] width 12 height 12
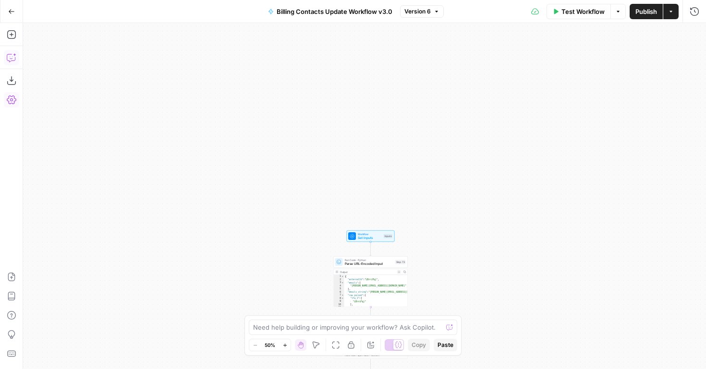
click at [7, 56] on icon "button" at bounding box center [12, 58] width 10 height 10
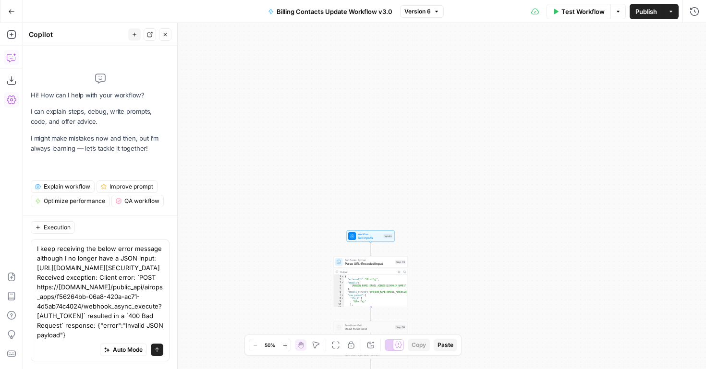
click at [163, 240] on div "I keep receiving the below error message although I no longer have a JSON input…" at bounding box center [100, 301] width 139 height 122
click at [162, 244] on textarea "I keep receiving the below error message although I no longer have a JSON input…" at bounding box center [100, 292] width 126 height 96
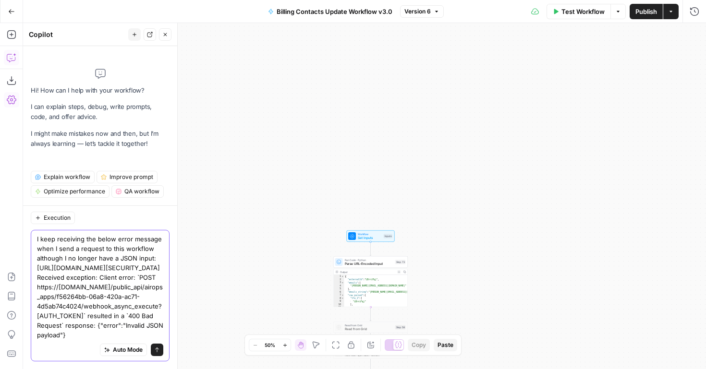
click at [163, 334] on textarea "I keep receiving the below error message when I send a request to this workflow…" at bounding box center [100, 287] width 126 height 106
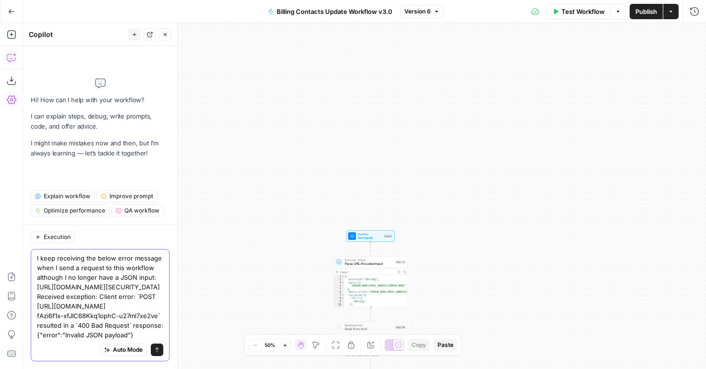
scroll to position [27, 0]
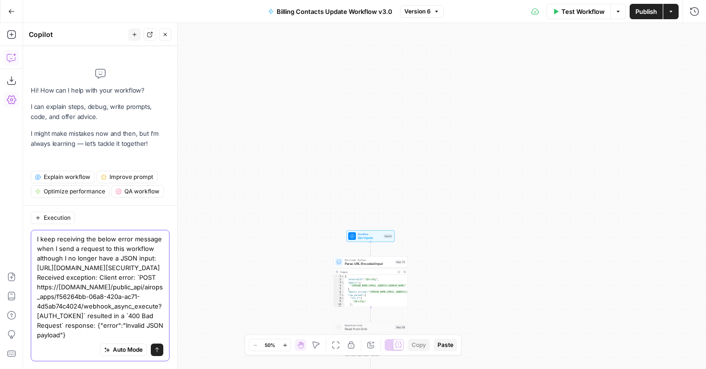
click at [137, 334] on textarea "I keep receiving the below error message when I send a request to this workflow…" at bounding box center [100, 287] width 126 height 106
drag, startPoint x: 161, startPoint y: 259, endPoint x: 36, endPoint y: 247, distance: 125.4
click at [36, 247] on div "I keep receiving the below error message when I send a request to this workflow…" at bounding box center [100, 296] width 139 height 132
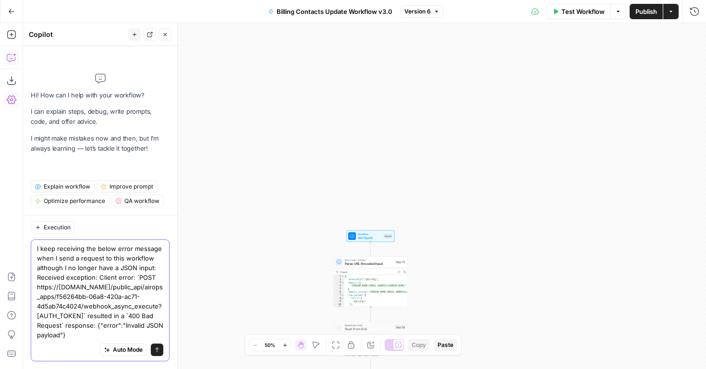
click at [135, 333] on textarea "I keep receiving the below error message when I send a request to this workflow…" at bounding box center [100, 292] width 126 height 96
click at [68, 333] on textarea "I keep receiving the below error message when I send a request to this workflow…" at bounding box center [100, 292] width 126 height 96
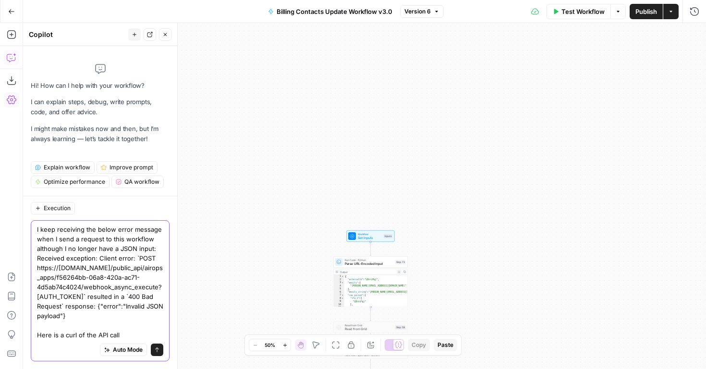
paste textarea "curl -X 'POST' 'https://webhook.site/8771b912-0e9e-4386-812c-2a6f05ac030a' -H '…"
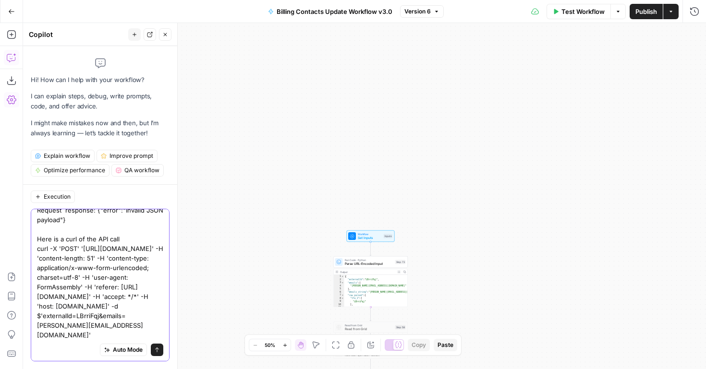
scroll to position [104, 0]
type textarea "I keep receiving the below error message when I send a request to this workflow…"
click at [154, 352] on icon "submit" at bounding box center [157, 350] width 6 height 6
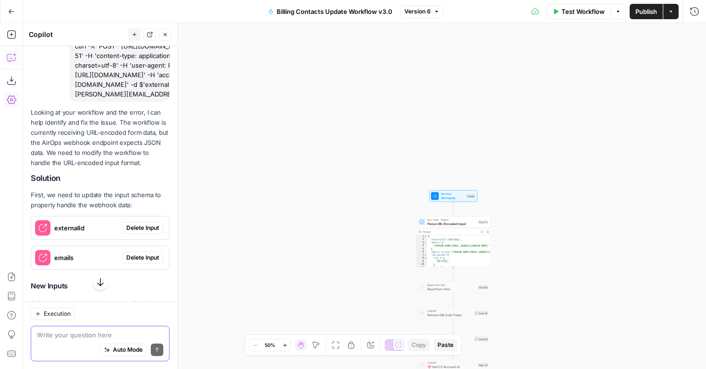
scroll to position [172, 0]
click at [448, 195] on span "Set Inputs" at bounding box center [453, 197] width 24 height 5
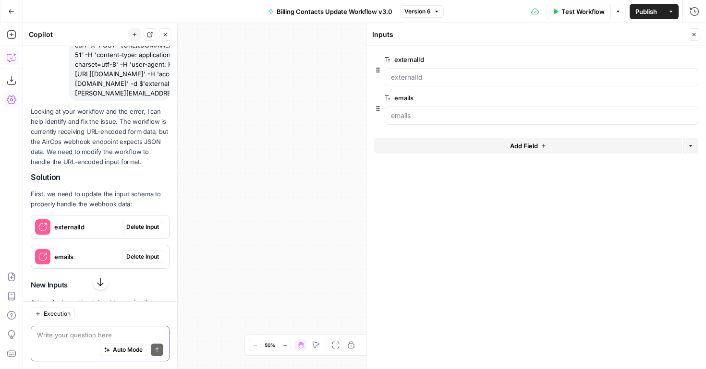
click at [695, 36] on icon "button" at bounding box center [694, 35] width 6 height 6
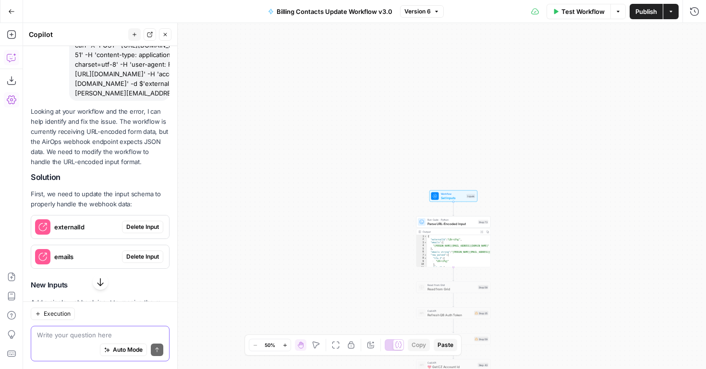
click at [645, 14] on span "Publish" at bounding box center [646, 12] width 22 height 10
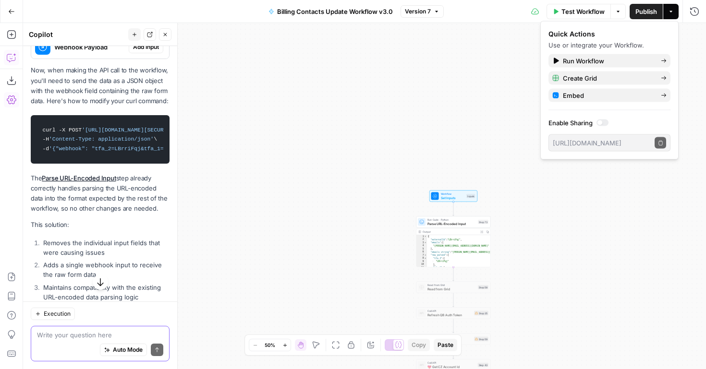
scroll to position [574, 0]
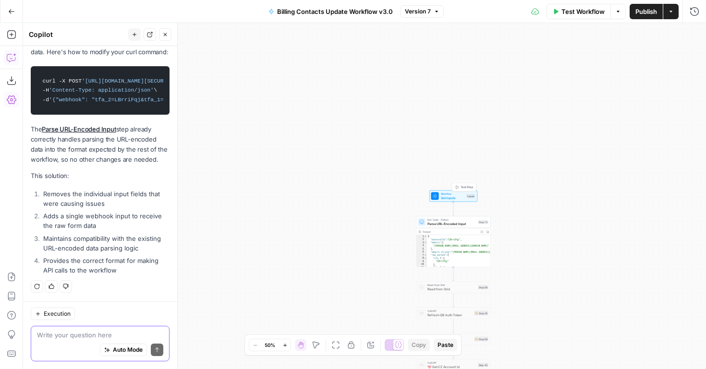
click at [457, 196] on span "Set Inputs" at bounding box center [453, 197] width 24 height 5
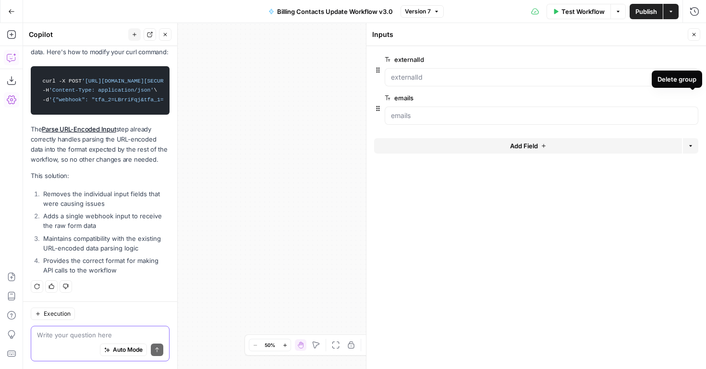
click at [692, 99] on icon "button" at bounding box center [692, 98] width 5 height 5
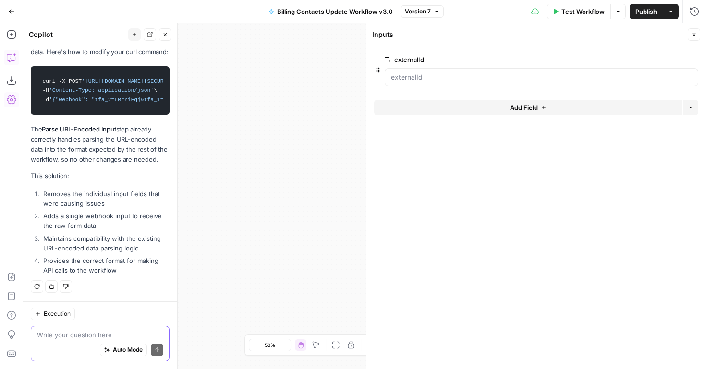
scroll to position [589, 0]
click at [667, 61] on span "edit field" at bounding box center [662, 60] width 21 height 8
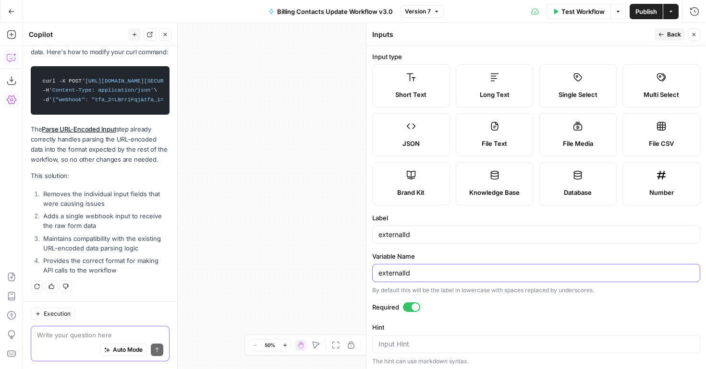
click at [408, 276] on input "externalId" at bounding box center [535, 273] width 315 height 10
click at [400, 231] on input "externalId" at bounding box center [535, 235] width 315 height 10
type input "webhook"
click at [397, 267] on div "externalId" at bounding box center [536, 273] width 328 height 18
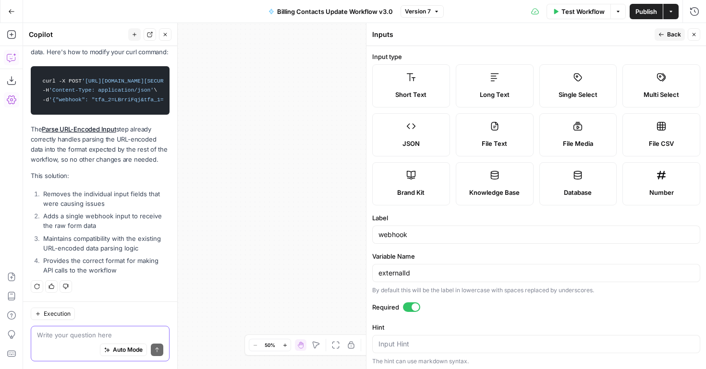
click at [397, 267] on div "externalId" at bounding box center [536, 273] width 328 height 18
click at [397, 272] on input "externalId" at bounding box center [535, 273] width 315 height 10
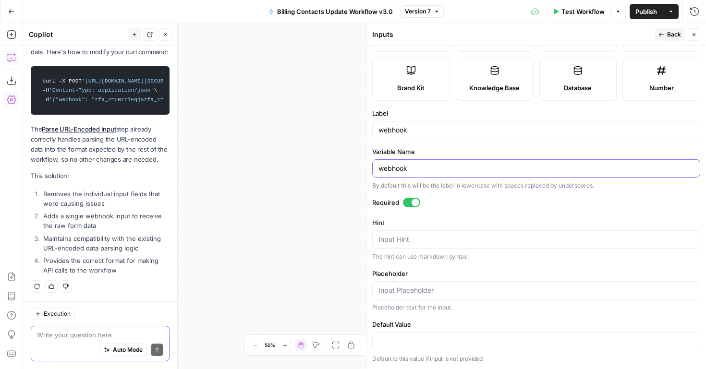
type input "webhook"
click at [665, 34] on div "Publish P" at bounding box center [645, 32] width 43 height 17
click at [671, 36] on span "Back" at bounding box center [674, 34] width 14 height 9
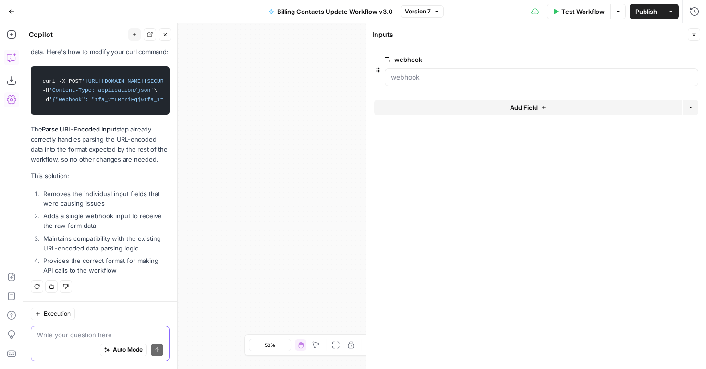
click at [648, 10] on span "Publish" at bounding box center [646, 12] width 22 height 10
